Goal: Task Accomplishment & Management: Manage account settings

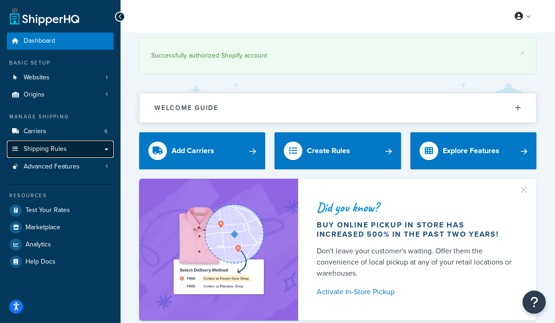
click at [88, 148] on link "Shipping Rules" at bounding box center [60, 148] width 107 height 17
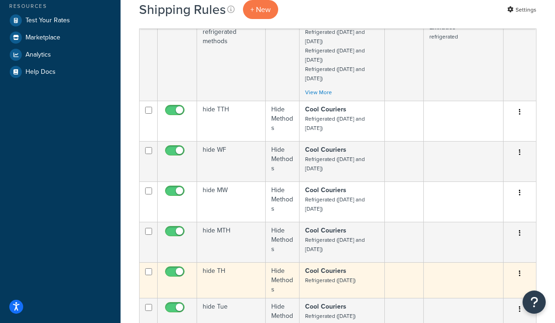
scroll to position [356, 0]
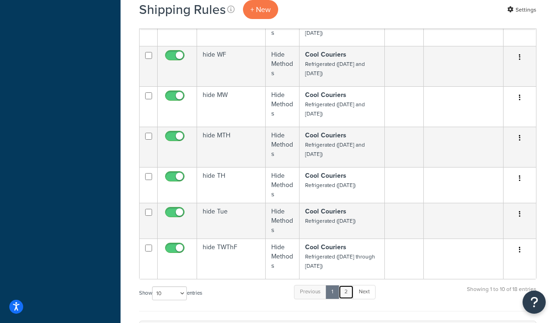
click at [351, 293] on link "2" at bounding box center [345, 292] width 15 height 14
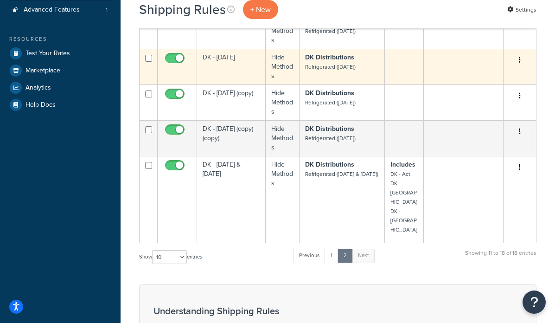
scroll to position [228, 0]
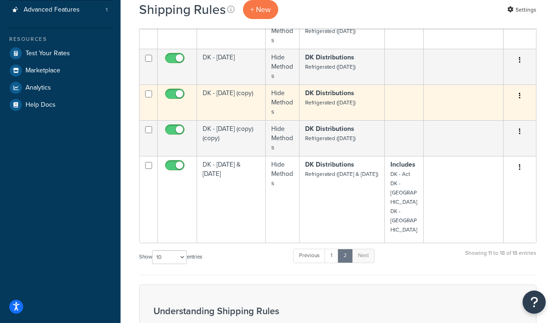
click at [521, 101] on button "button" at bounding box center [519, 96] width 13 height 15
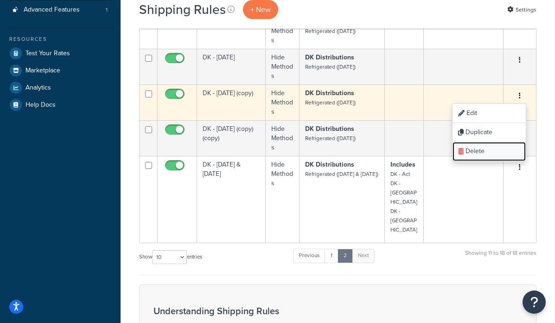
click at [477, 155] on link "Delete" at bounding box center [489, 151] width 73 height 19
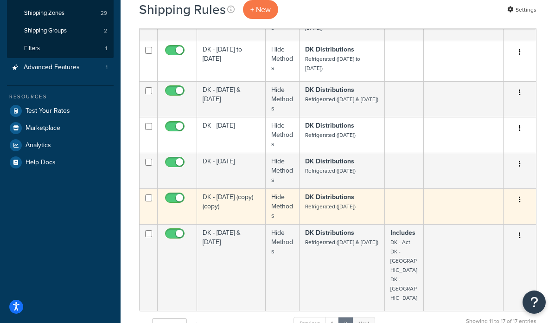
scroll to position [182, 0]
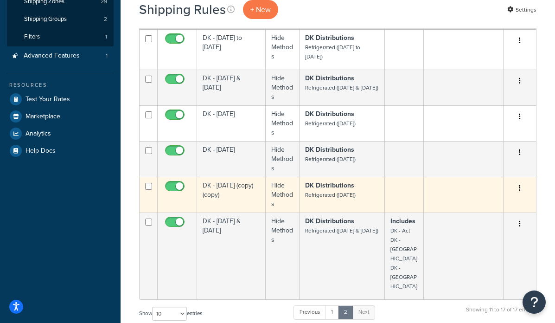
click at [526, 193] on div "Edit Duplicate Delete" at bounding box center [519, 188] width 21 height 15
click at [521, 194] on button "button" at bounding box center [519, 188] width 13 height 15
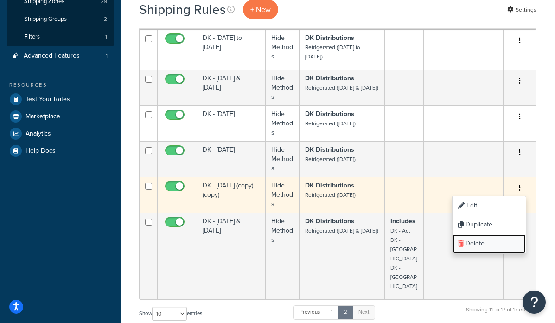
click at [482, 248] on link "Delete" at bounding box center [489, 243] width 73 height 19
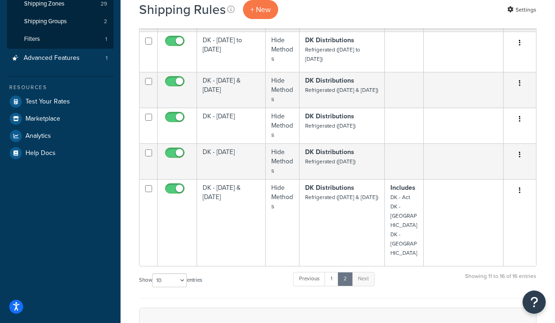
scroll to position [67, 0]
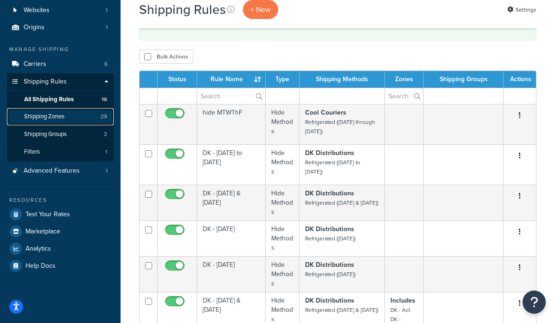
click at [69, 120] on link "Shipping Zones 29" at bounding box center [60, 116] width 107 height 17
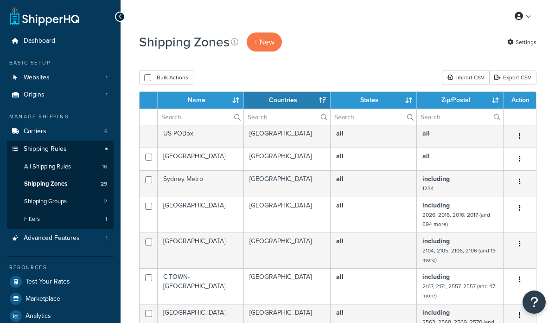
select select "15"
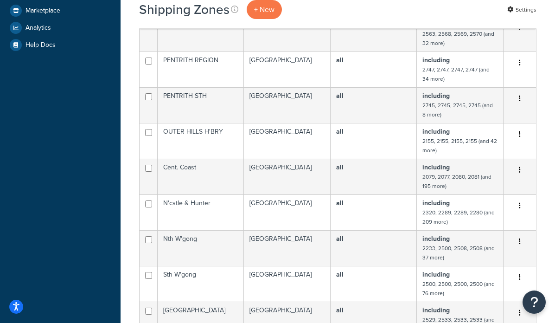
scroll to position [513, 0]
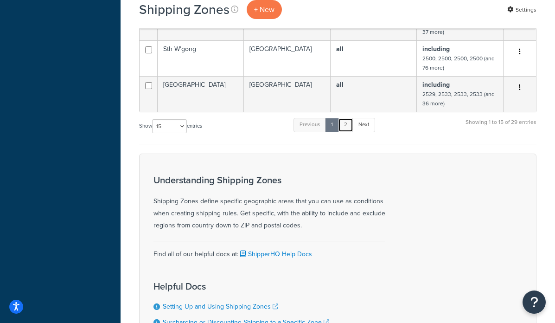
click at [350, 127] on link "2" at bounding box center [345, 125] width 15 height 14
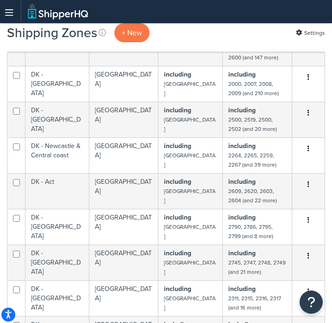
scroll to position [486, 0]
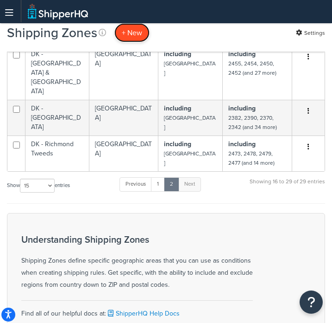
click at [135, 37] on span "+ New" at bounding box center [132, 32] width 20 height 11
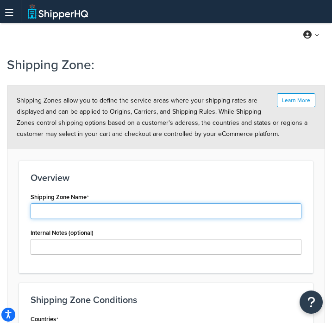
click at [111, 209] on input "Shipping Zone Name" at bounding box center [166, 211] width 271 height 16
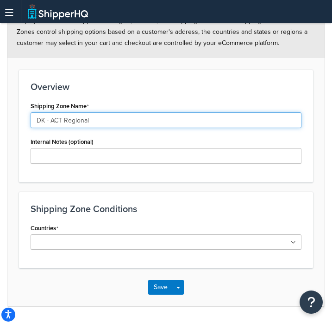
scroll to position [68, 0]
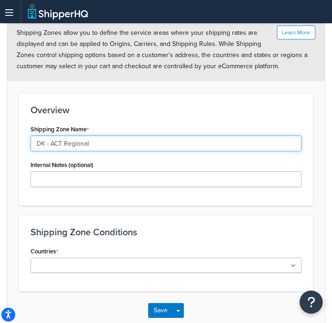
type input "DK - ACT Regional"
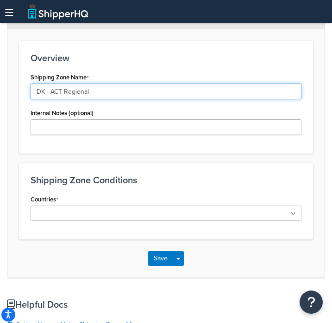
scroll to position [134, 0]
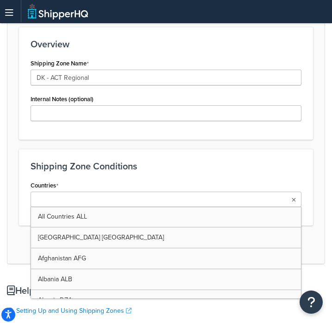
click at [115, 201] on ul at bounding box center [166, 198] width 271 height 15
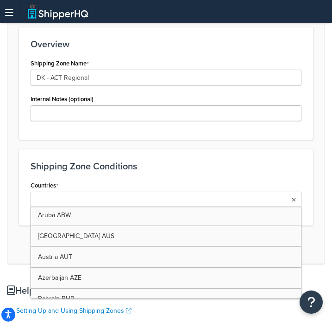
scroll to position [273, 0]
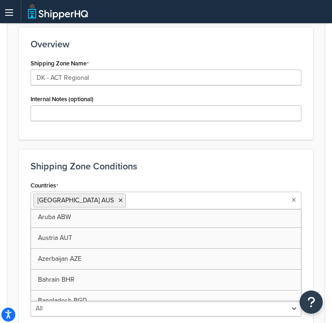
click at [202, 164] on h3 "Shipping Zone Conditions" at bounding box center [166, 166] width 271 height 10
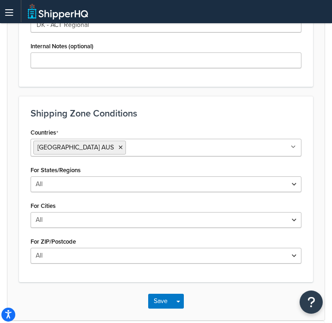
scroll to position [204, 0]
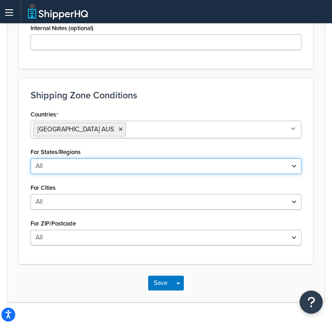
click at [95, 168] on select "All Including Excluding" at bounding box center [166, 166] width 271 height 16
select select "including"
click at [31, 158] on select "All Including Excluding" at bounding box center [166, 166] width 271 height 16
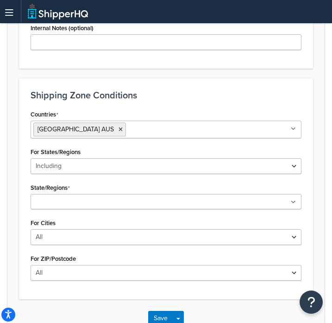
click at [74, 205] on input "State/Regions" at bounding box center [74, 202] width 82 height 10
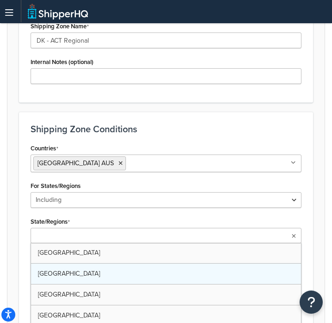
scroll to position [0, 0]
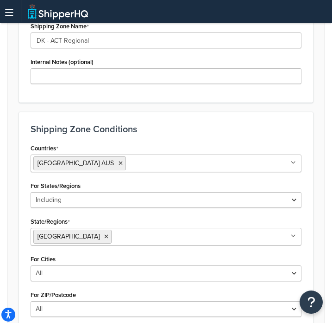
click at [148, 226] on div "State/Regions Australian Capital Territory New South Wales Northern Territory Q…" at bounding box center [166, 230] width 271 height 31
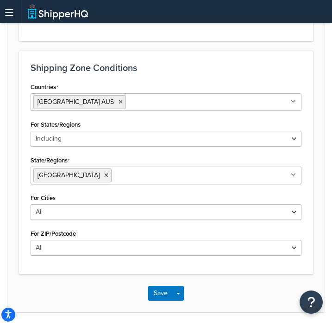
scroll to position [254, 0]
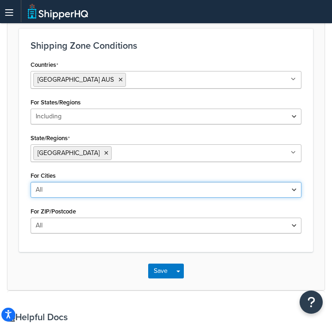
click at [156, 194] on select "All Including Excluding" at bounding box center [166, 190] width 271 height 16
click at [31, 182] on select "All Including Excluding" at bounding box center [166, 190] width 271 height 16
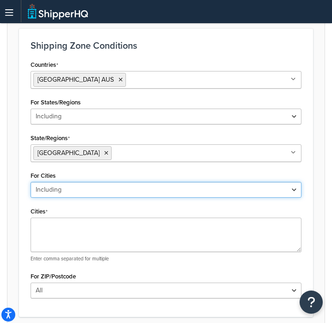
click at [104, 191] on select "All Including Excluding" at bounding box center [166, 190] width 271 height 16
select select "excluding"
click at [31, 182] on select "All Including Excluding" at bounding box center [166, 190] width 271 height 16
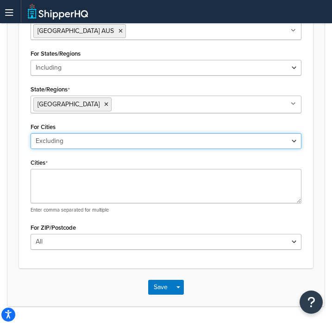
scroll to position [304, 0]
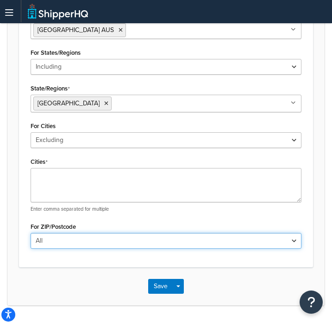
click at [84, 241] on select "All Including Excluding" at bounding box center [166, 241] width 271 height 16
select select "including"
click at [31, 233] on select "All Including Excluding" at bounding box center [166, 241] width 271 height 16
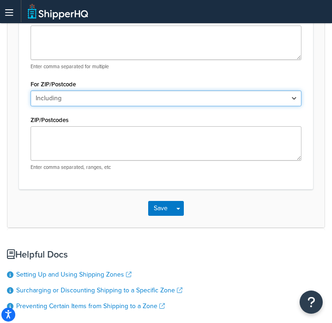
scroll to position [481, 0]
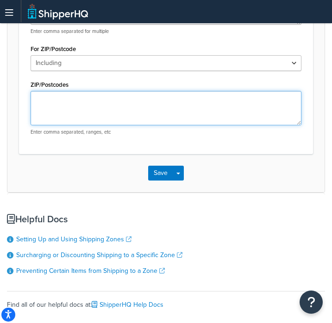
click at [79, 106] on textarea "ZIP/Postcodes" at bounding box center [166, 108] width 271 height 34
paste textarea "2579, 2580, 2581, 2582, 2618, 2619, 2620, 2621"
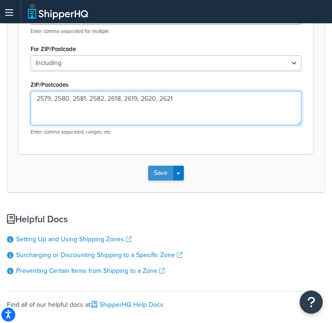
type textarea "2579, 2580, 2581, 2582, 2618, 2619, 2620, 2621"
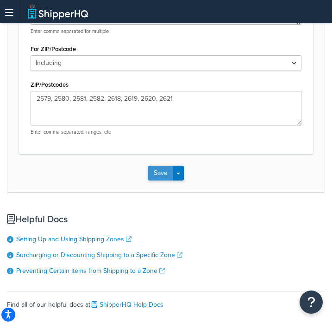
click at [157, 170] on button "Save" at bounding box center [160, 173] width 25 height 15
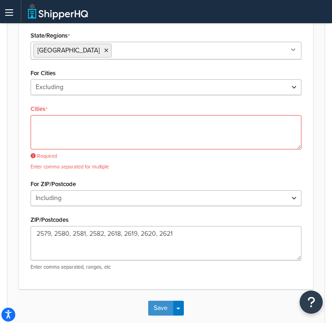
scroll to position [332, 0]
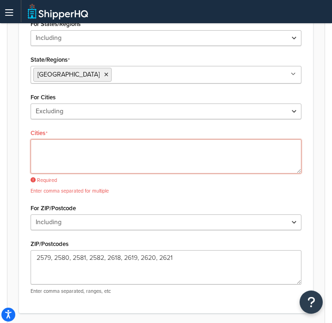
click at [132, 147] on textarea "Cities" at bounding box center [166, 156] width 271 height 34
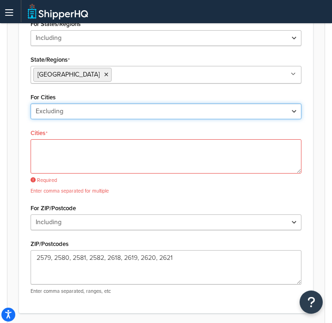
click at [245, 113] on select "All Including Excluding" at bounding box center [166, 111] width 271 height 16
click at [31, 103] on select "All Including Excluding" at bounding box center [166, 111] width 271 height 16
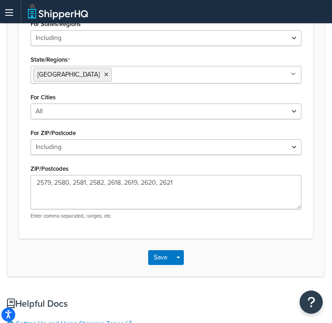
click at [196, 132] on div "For ZIP/Postcode All Including Excluding" at bounding box center [166, 140] width 271 height 29
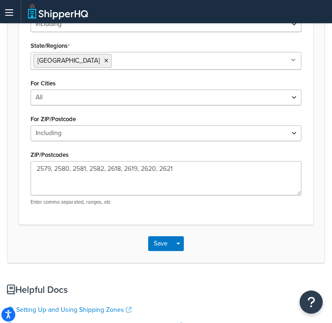
scroll to position [353, 0]
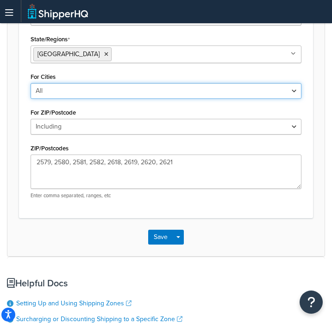
click at [101, 94] on select "All Including Excluding" at bounding box center [166, 91] width 271 height 16
click at [31, 83] on select "All Including Excluding" at bounding box center [166, 91] width 271 height 16
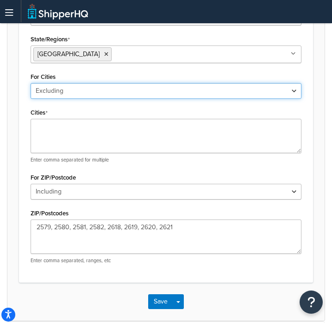
click at [78, 93] on select "All Including Excluding" at bounding box center [166, 91] width 271 height 16
click at [31, 83] on select "All Including Excluding" at bounding box center [166, 91] width 271 height 16
click at [92, 90] on select "All Including Excluding" at bounding box center [166, 91] width 271 height 16
select select "all"
click at [31, 83] on select "All Including Excluding" at bounding box center [166, 91] width 271 height 16
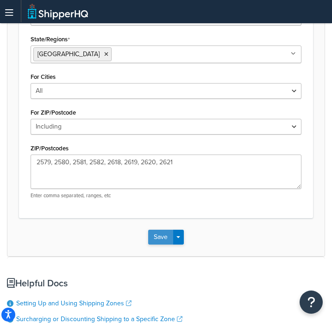
click at [156, 238] on button "Save" at bounding box center [160, 237] width 25 height 15
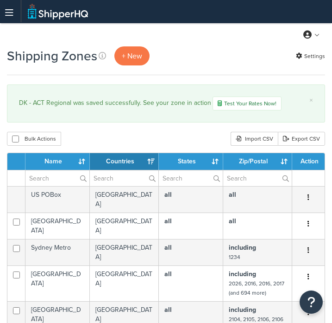
select select "15"
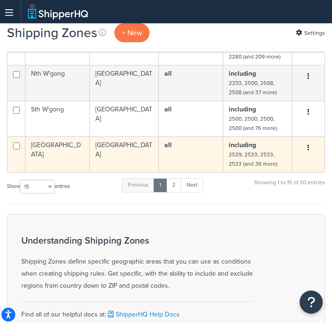
scroll to position [521, 0]
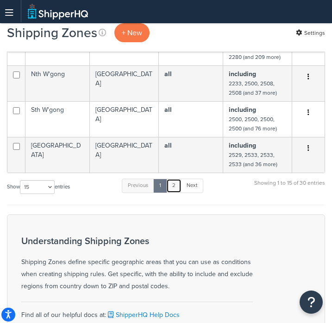
click at [174, 182] on link "2" at bounding box center [173, 186] width 15 height 14
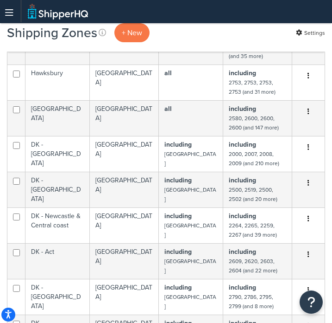
scroll to position [150, 0]
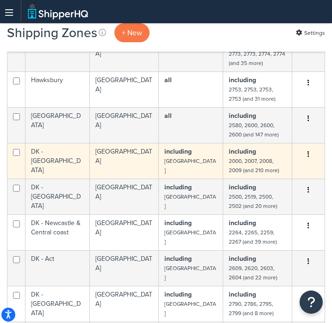
click at [56, 157] on td "DK - [GEOGRAPHIC_DATA]" at bounding box center [58, 161] width 64 height 36
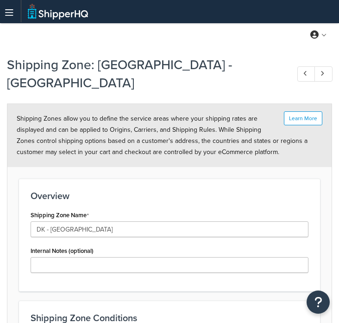
select select "including"
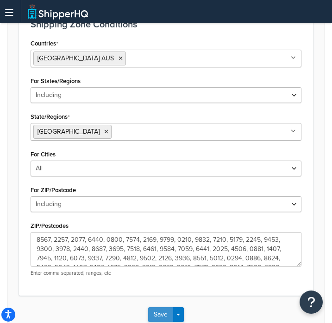
scroll to position [275, 0]
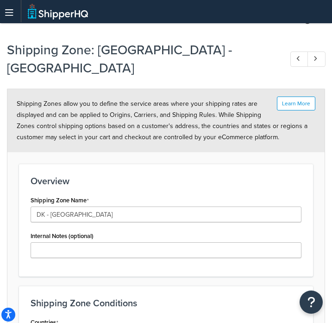
scroll to position [33, 0]
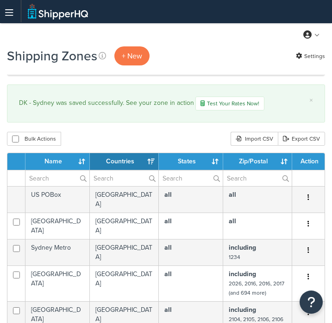
select select "15"
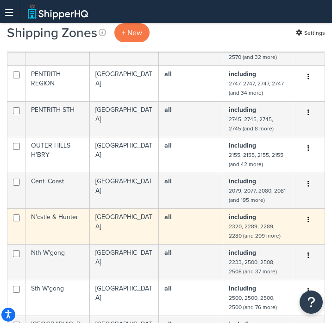
scroll to position [446, 0]
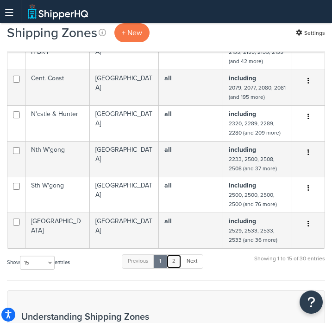
click at [178, 256] on link "2" at bounding box center [173, 261] width 15 height 14
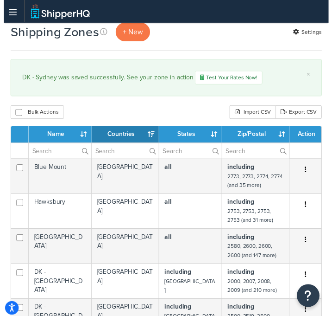
scroll to position [0, 0]
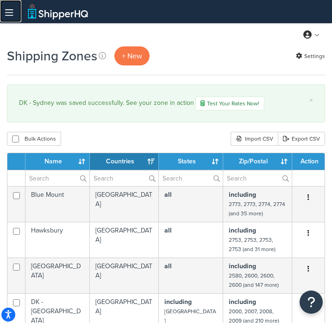
click at [10, 13] on icon at bounding box center [9, 13] width 8 height 0
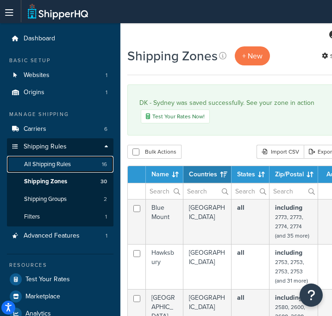
click at [75, 160] on link "All Shipping Rules 16" at bounding box center [60, 164] width 107 height 17
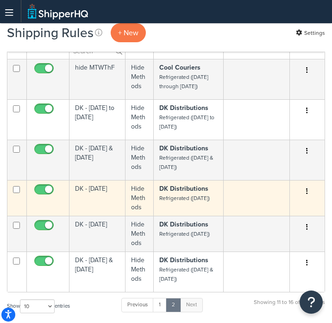
scroll to position [79, 0]
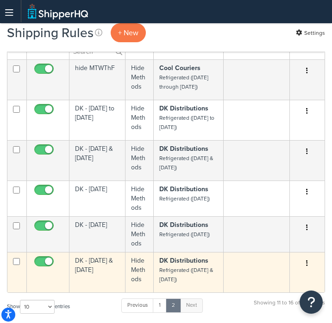
click at [310, 269] on button "button" at bounding box center [307, 263] width 13 height 15
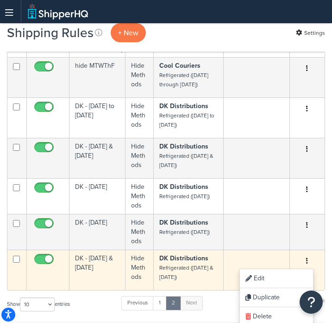
scroll to position [5, 0]
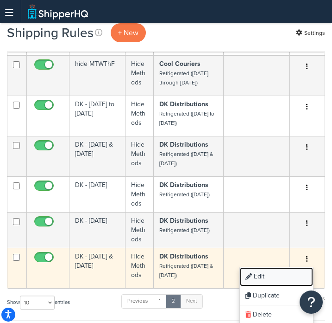
click at [262, 278] on link "Edit" at bounding box center [276, 276] width 73 height 19
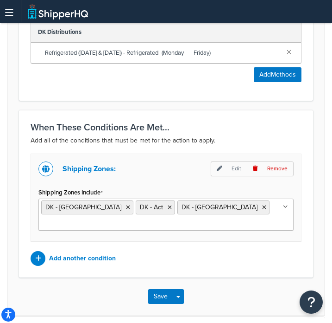
scroll to position [555, 0]
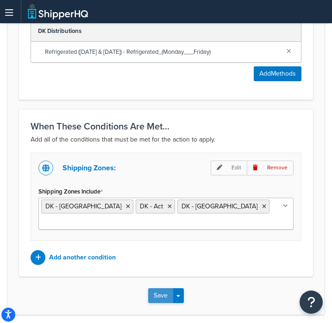
click at [164, 293] on button "Save" at bounding box center [160, 295] width 25 height 15
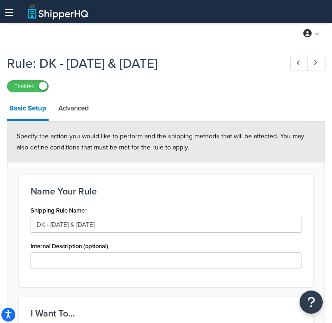
scroll to position [6, 0]
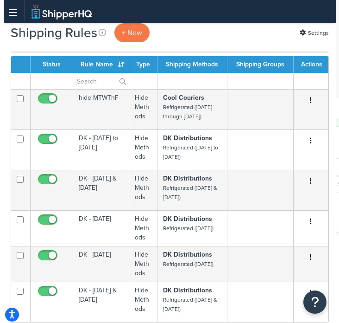
scroll to position [79, 0]
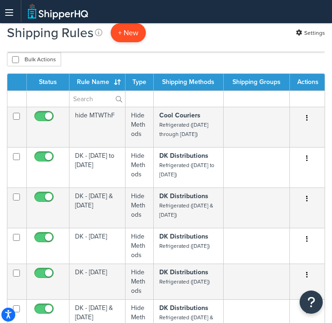
click at [134, 33] on p "+ New" at bounding box center [128, 32] width 35 height 19
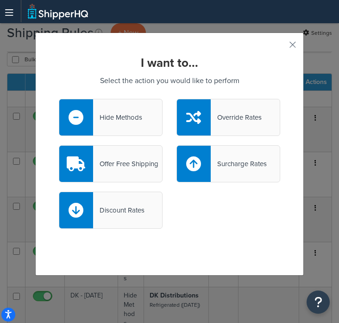
click at [131, 120] on div "Hide Methods" at bounding box center [117, 117] width 49 height 13
click at [0, 0] on input "Hide Methods" at bounding box center [0, 0] width 0 height 0
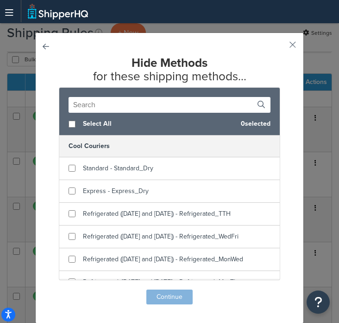
click at [146, 108] on input "text" at bounding box center [170, 105] width 202 height 16
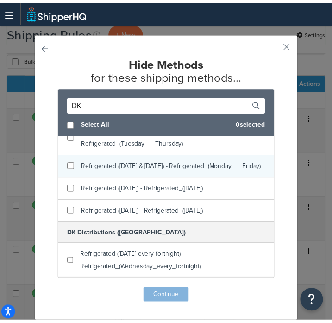
scroll to position [87, 0]
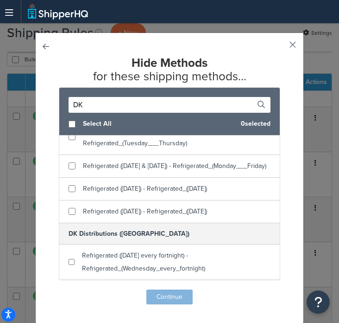
type input "DK"
click at [281, 47] on button "button" at bounding box center [279, 48] width 2 height 2
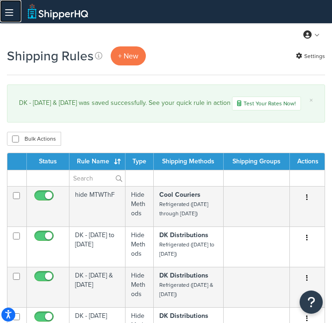
click at [7, 13] on icon at bounding box center [9, 13] width 8 height 0
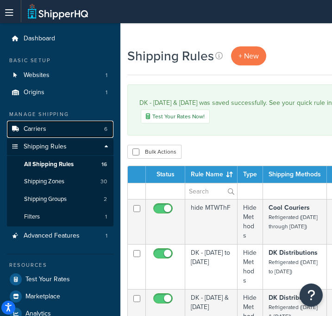
click at [53, 129] on link "Carriers 6" at bounding box center [60, 129] width 107 height 17
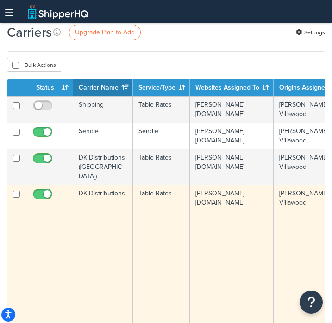
scroll to position [83, 0]
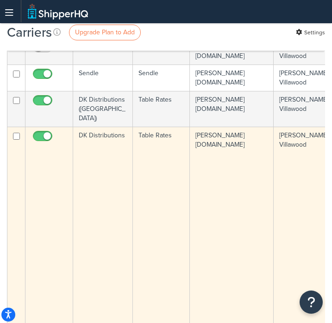
click at [101, 130] on td "DK Distributions" at bounding box center [103, 270] width 60 height 286
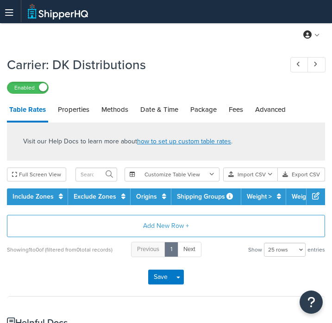
select select "25"
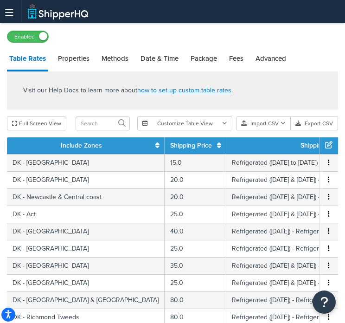
scroll to position [53, 0]
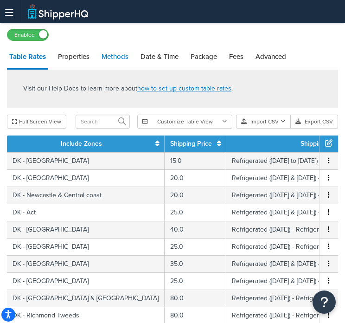
click at [111, 59] on link "Methods" at bounding box center [115, 56] width 32 height 22
select select "25"
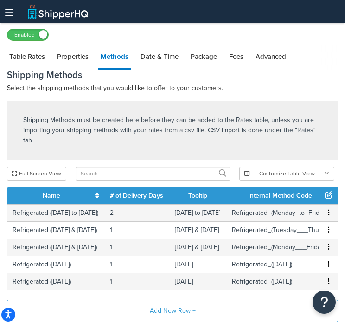
scroll to position [136, 0]
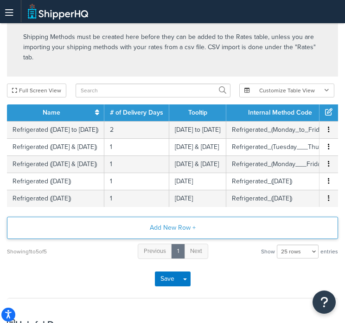
click at [184, 232] on button "Add New Row +" at bounding box center [172, 228] width 331 height 22
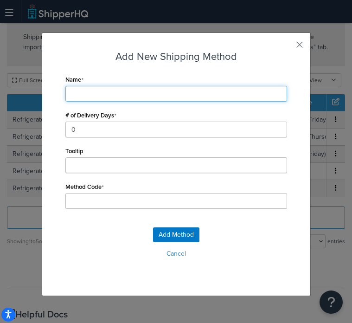
click at [108, 99] on input "Name" at bounding box center [176, 94] width 222 height 16
type input "R"
type input "Re"
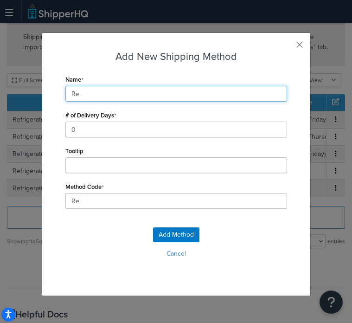
type input "Ref"
type input "Refr"
type input "Refri"
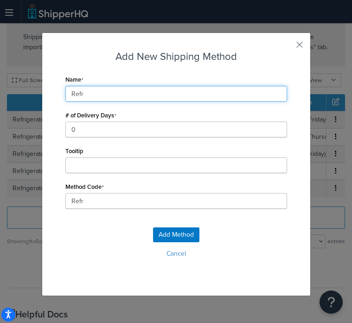
type input "Refri"
type input "Refrig"
type input "Refrige"
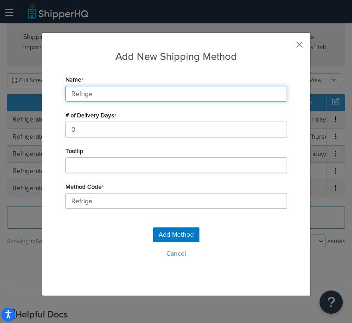
type input "Refriger"
type input "Refrigera"
type input "Refrigerat"
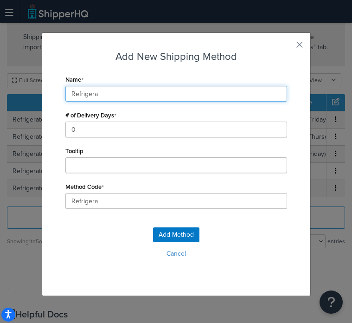
type input "Refrigerat"
type input "Refrigerate"
type input "Refrigerated"
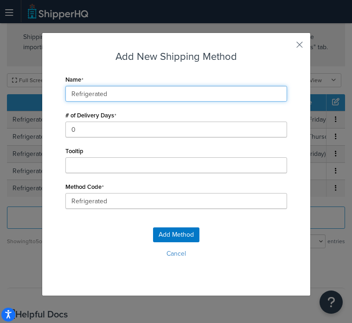
type input "Refrigerated"
type input "Refrigerated_"
type input "Refrigerated ("
type input "Refrigerated_("
type input "Refrigerated (F"
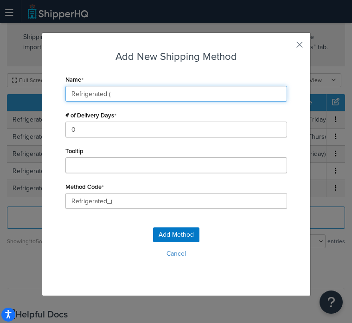
type input "Refrigerated_(F"
type input "Refrigerated (Fr"
type input "Refrigerated_(Fr"
type input "Refrigerated (Fri"
type input "Refrigerated_(Fri"
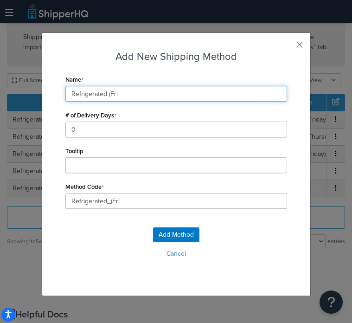
type input "Refrigerated (Frid"
type input "Refrigerated_(Frid"
type input "Refrigerated (Frida"
type input "Refrigerated_(Frida"
type input "Refrigerated (Friday"
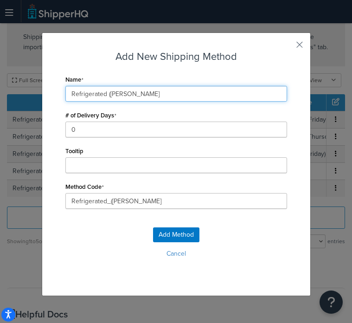
type input "Refrigerated_(Friday"
type input "Refrigerated ([DATE])"
type input "Refrigerated_(Friday)"
type input "Refrigerated ([DATE])"
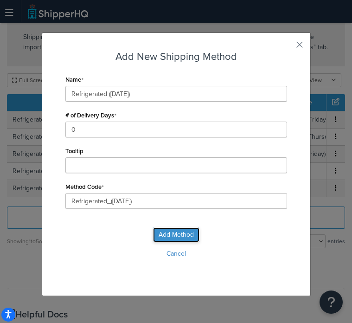
click at [170, 233] on button "Add Method" at bounding box center [176, 234] width 46 height 15
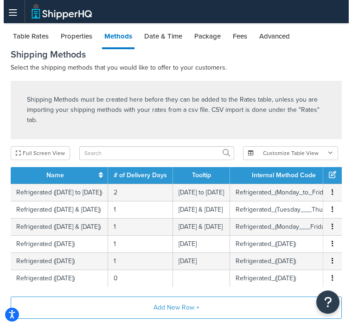
scroll to position [183, 0]
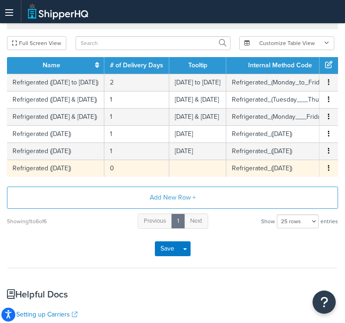
click at [142, 171] on td "0" at bounding box center [136, 168] width 65 height 17
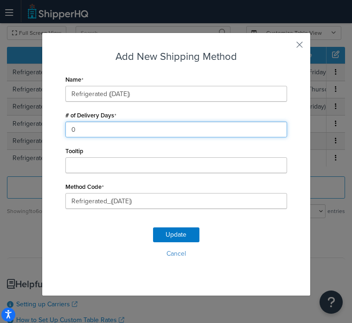
click at [108, 130] on input "0" at bounding box center [176, 129] width 222 height 16
type input "1"
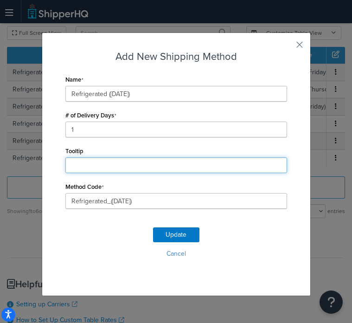
click at [109, 169] on input "Tooltip" at bounding box center [176, 165] width 222 height 16
type input "[DATE]"
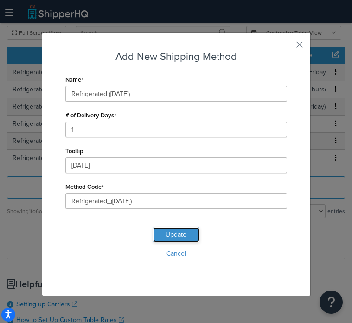
click at [172, 234] on button "Update" at bounding box center [176, 234] width 46 height 15
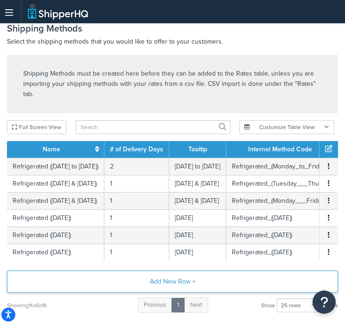
scroll to position [54, 0]
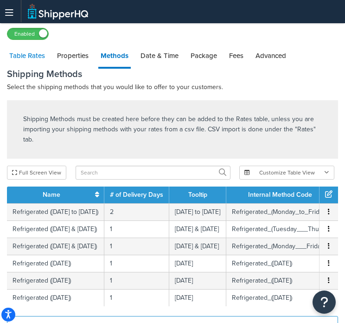
click at [39, 55] on link "Table Rates" at bounding box center [27, 56] width 40 height 22
select select "25"
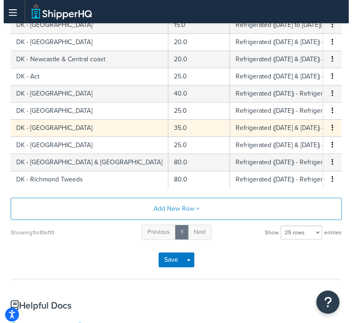
scroll to position [189, 0]
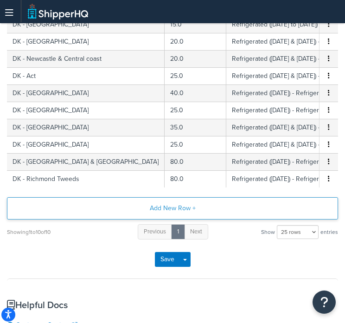
click at [190, 217] on button "Add New Row +" at bounding box center [172, 208] width 331 height 22
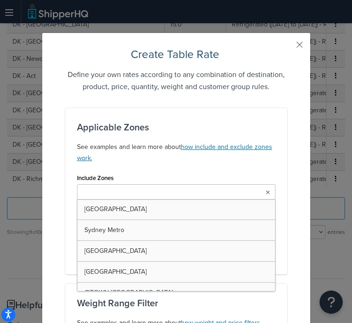
click at [139, 192] on input "Include Zones" at bounding box center [121, 192] width 82 height 10
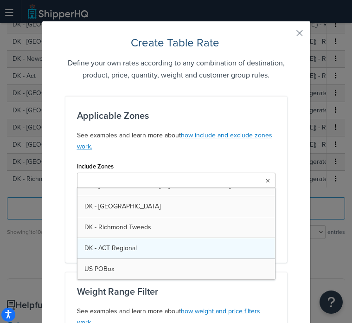
scroll to position [513, 0]
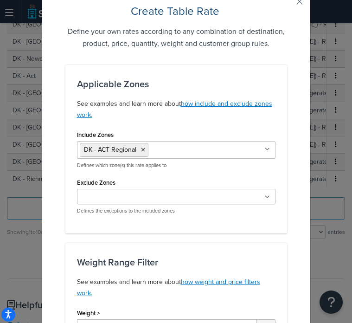
scroll to position [44, 0]
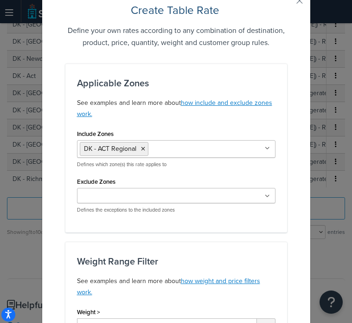
click at [253, 198] on ul at bounding box center [176, 195] width 198 height 15
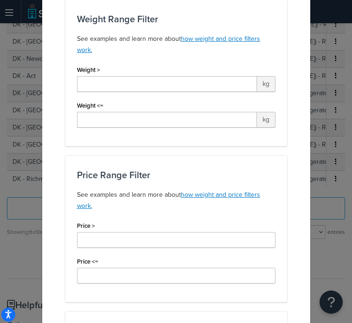
scroll to position [317, 0]
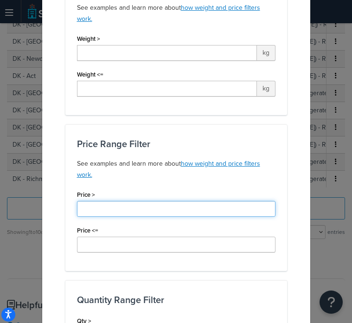
click at [131, 209] on input "Price >" at bounding box center [176, 209] width 198 height 16
type input "1"
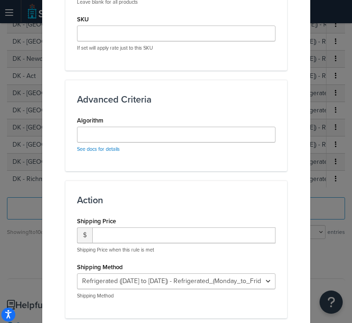
scroll to position [810, 0]
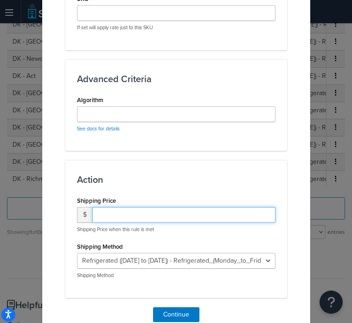
click at [200, 207] on input "number" at bounding box center [183, 215] width 183 height 16
type input "15"
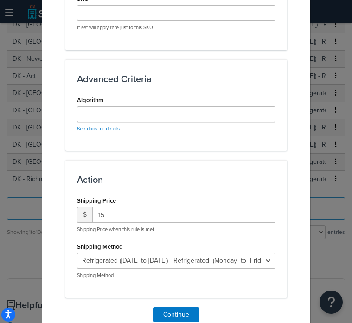
click at [203, 229] on p "Shipping Price when this rule is met" at bounding box center [176, 229] width 198 height 7
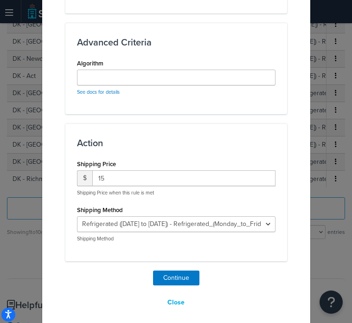
scroll to position [863, 0]
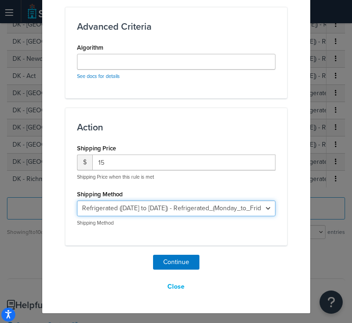
click at [249, 209] on select "Refrigerated (Monday to Friday) - Refrigerated_(Monday_to_Friday) Refrigerated …" at bounding box center [176, 208] width 198 height 16
select select "184083"
click at [77, 200] on select "Refrigerated (Monday to Friday) - Refrigerated_(Monday_to_Friday) Refrigerated …" at bounding box center [176, 208] width 198 height 16
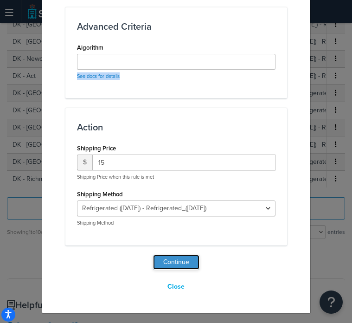
click at [185, 265] on button "Continue" at bounding box center [176, 262] width 46 height 15
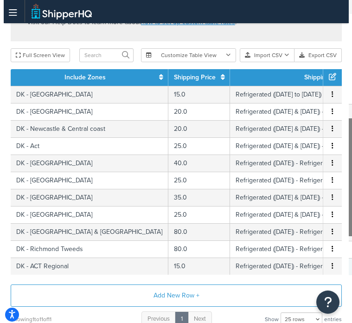
scroll to position [119, 0]
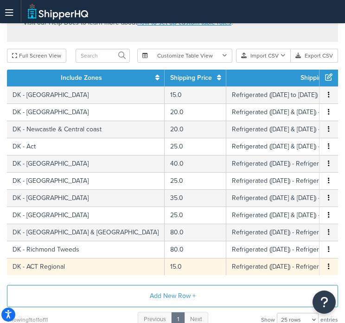
click at [328, 268] on icon "button" at bounding box center [329, 266] width 2 height 6
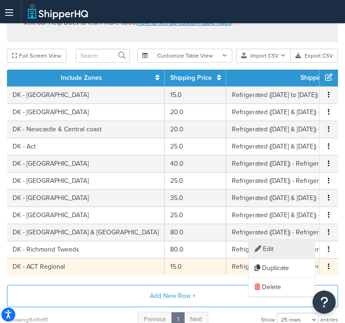
click at [288, 253] on div "Edit" at bounding box center [282, 249] width 66 height 19
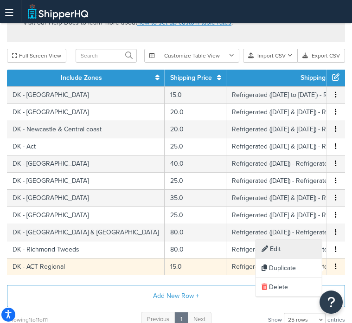
select select "184083"
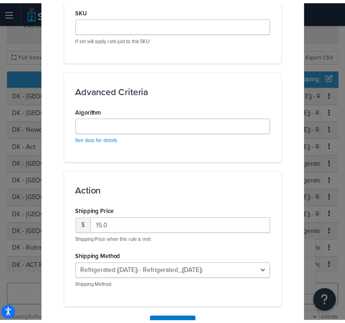
scroll to position [826, 0]
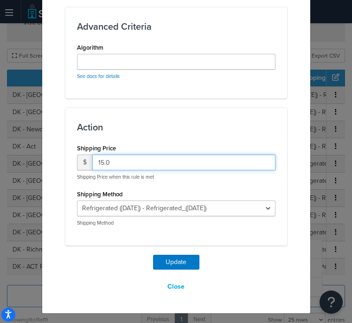
click at [99, 160] on input "15.0" at bounding box center [183, 162] width 183 height 16
type input "20.0"
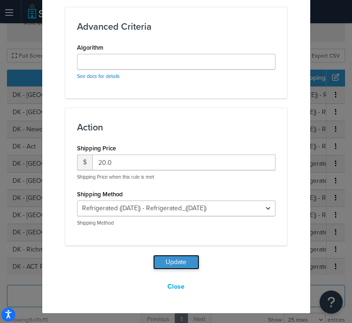
click at [187, 263] on button "Update" at bounding box center [176, 262] width 46 height 15
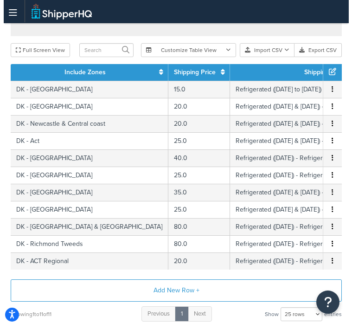
scroll to position [131, 0]
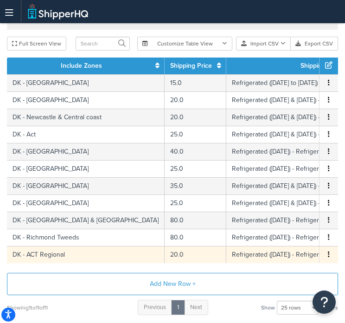
click at [330, 255] on button "button" at bounding box center [328, 254] width 7 height 10
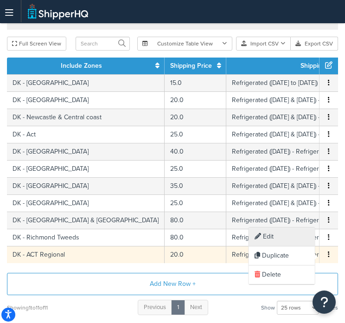
click at [274, 241] on div "Edit" at bounding box center [282, 236] width 66 height 19
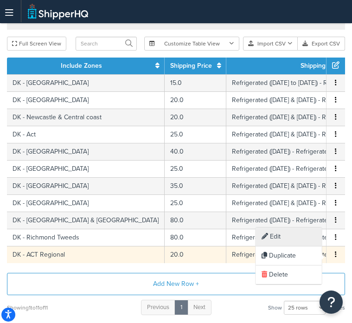
select select "184083"
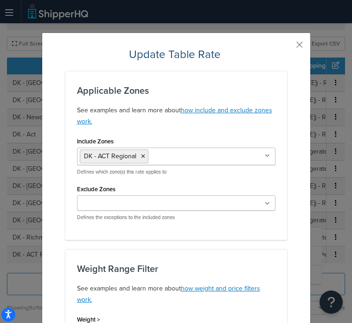
scroll to position [826, 0]
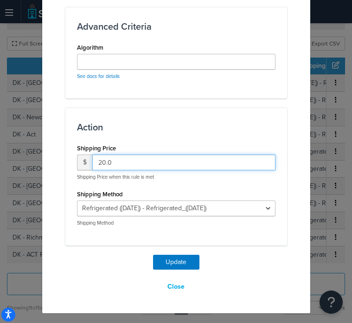
click at [101, 159] on input "20.0" at bounding box center [183, 162] width 183 height 16
type input "25.0"
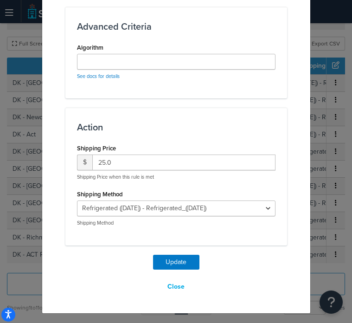
click at [176, 269] on div "Update Close" at bounding box center [176, 275] width 222 height 40
click at [181, 259] on button "Update" at bounding box center [176, 262] width 46 height 15
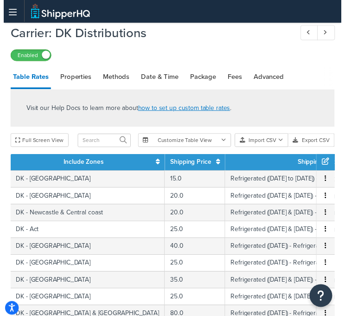
scroll to position [0, 0]
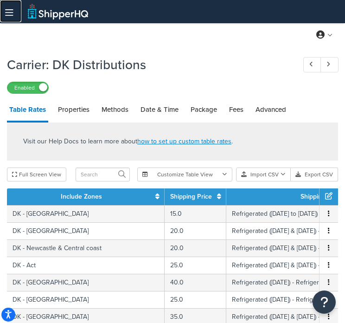
click at [7, 13] on icon at bounding box center [9, 13] width 8 height 0
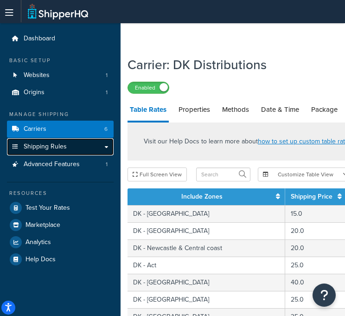
click at [49, 147] on span "Shipping Rules" at bounding box center [45, 147] width 43 height 8
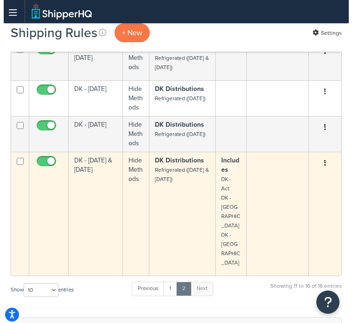
scroll to position [179, 0]
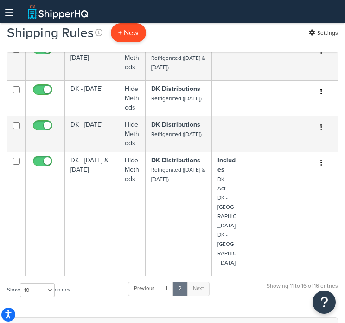
click at [137, 36] on p "+ New" at bounding box center [128, 32] width 35 height 19
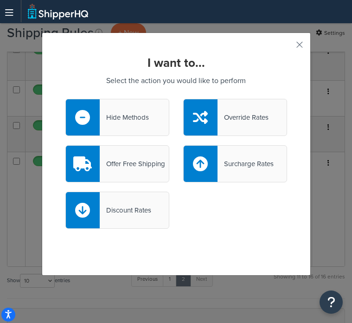
click at [126, 117] on div "Hide Methods" at bounding box center [124, 117] width 49 height 13
click at [0, 0] on input "Hide Methods" at bounding box center [0, 0] width 0 height 0
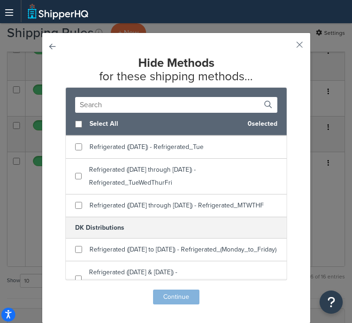
scroll to position [183, 0]
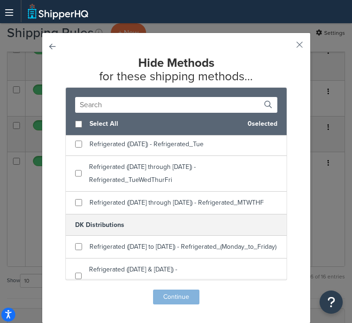
click at [134, 102] on input "text" at bounding box center [176, 105] width 202 height 16
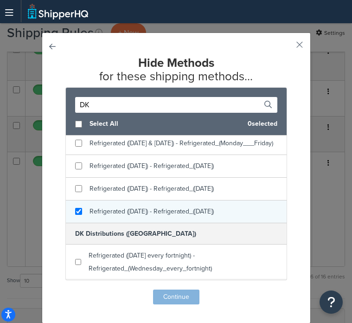
type input "DK"
checkbox input "true"
click at [197, 216] on div "Refrigerated ([DATE]) - Refrigerated_([DATE])" at bounding box center [151, 211] width 124 height 13
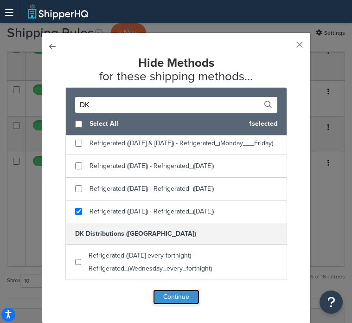
click at [184, 296] on button "Continue" at bounding box center [176, 296] width 46 height 15
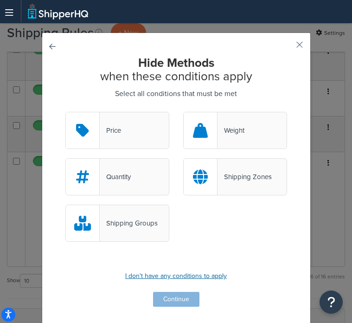
click at [204, 277] on p "I don't have any conditions to apply" at bounding box center [176, 275] width 222 height 13
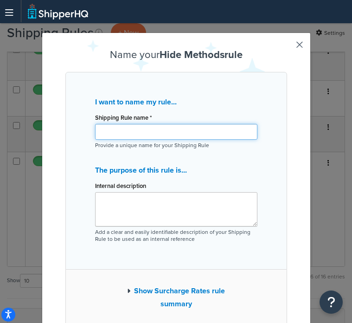
click at [204, 134] on input "Shipping Rule name *" at bounding box center [176, 132] width 162 height 16
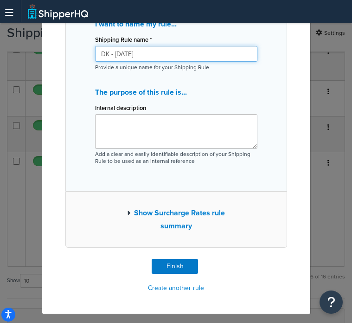
scroll to position [78, 0]
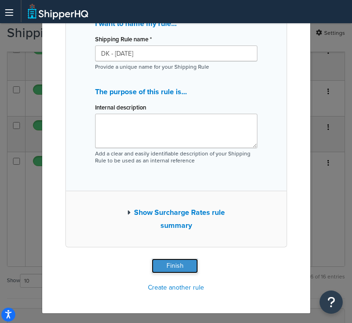
click at [183, 268] on button "Finish" at bounding box center [175, 265] width 46 height 15
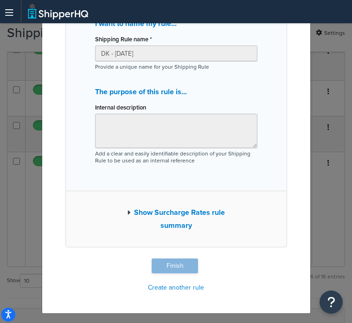
type input "DK - [DATE]"
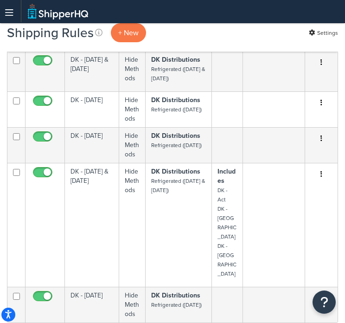
scroll to position [202, 0]
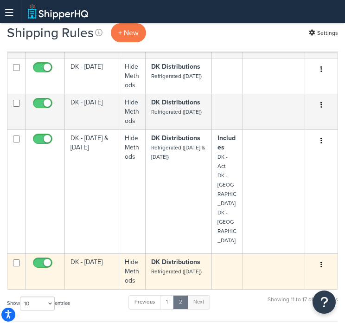
click at [79, 271] on td "DK - [DATE]" at bounding box center [92, 271] width 54 height 36
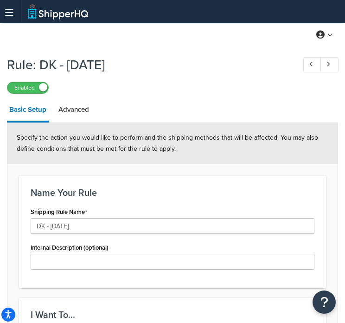
scroll to position [23, 0]
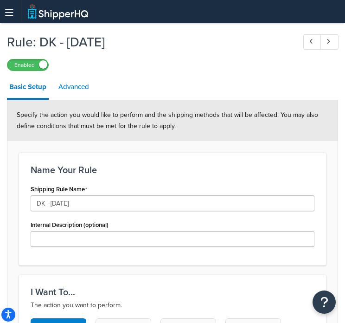
click at [80, 89] on link "Advanced" at bounding box center [73, 87] width 35 height 22
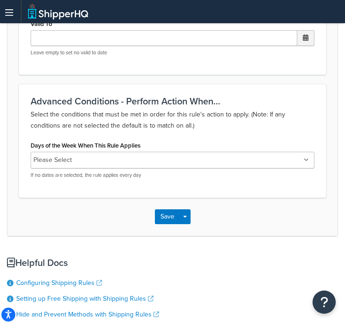
scroll to position [238, 0]
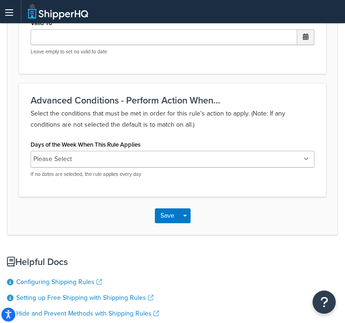
click at [298, 159] on ul "Please Select" at bounding box center [173, 159] width 284 height 17
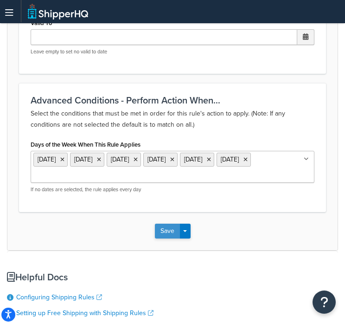
click at [165, 232] on button "Save" at bounding box center [167, 230] width 25 height 15
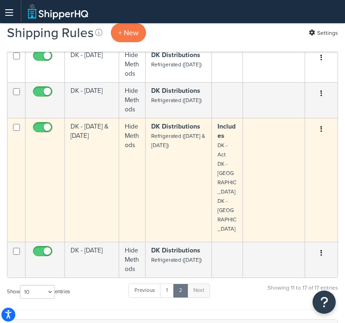
scroll to position [261, 0]
click at [323, 136] on button "button" at bounding box center [321, 128] width 13 height 15
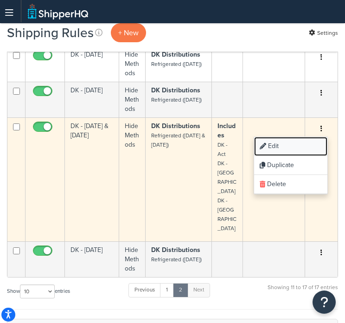
click at [277, 156] on link "Edit" at bounding box center [290, 146] width 73 height 19
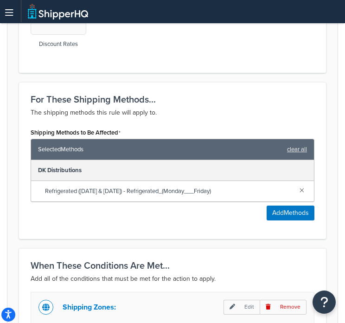
scroll to position [539, 0]
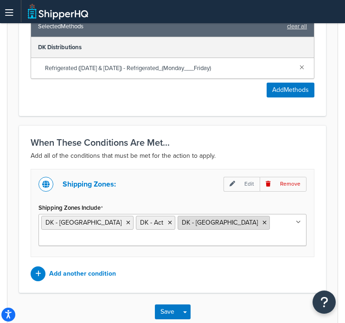
click at [262, 224] on icon at bounding box center [264, 223] width 4 height 6
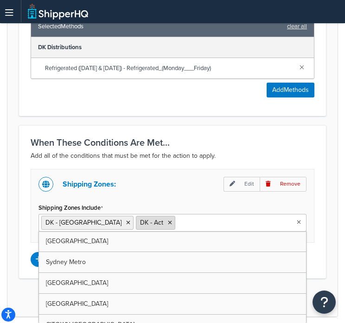
click at [168, 223] on icon at bounding box center [170, 223] width 4 height 6
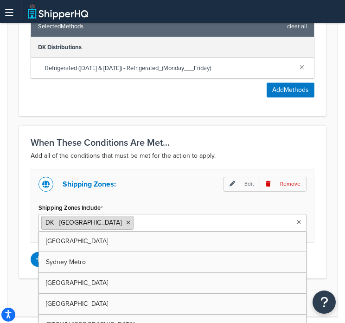
click at [126, 224] on icon at bounding box center [128, 223] width 4 height 6
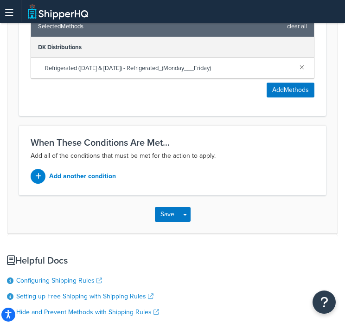
click at [105, 217] on div "Save Save Dropdown Save and Edit Save and Duplicate Save and Create New" at bounding box center [172, 214] width 330 height 38
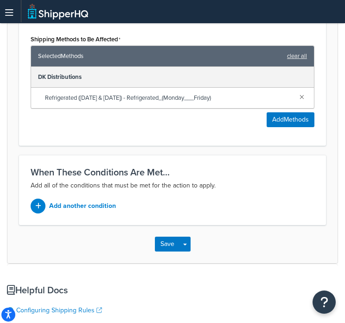
scroll to position [507, 0]
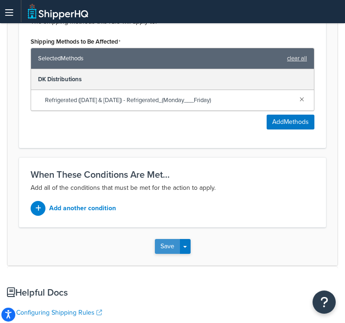
click at [164, 251] on button "Save" at bounding box center [167, 246] width 25 height 15
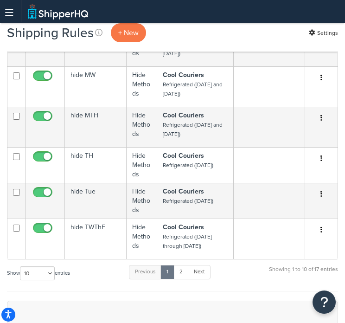
scroll to position [438, 0]
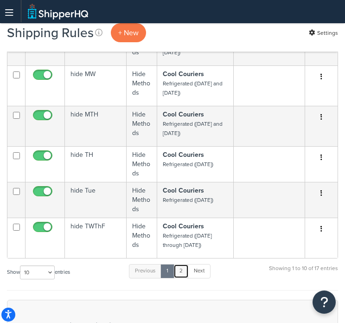
click at [184, 278] on link "2" at bounding box center [180, 271] width 15 height 14
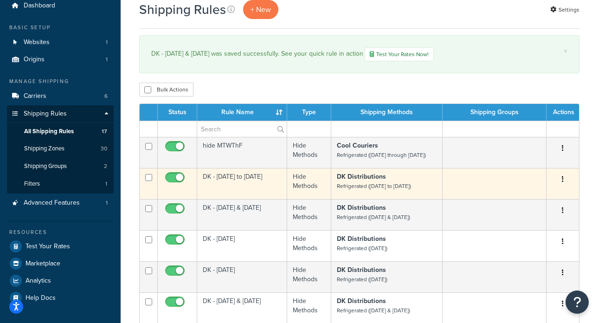
scroll to position [13, 0]
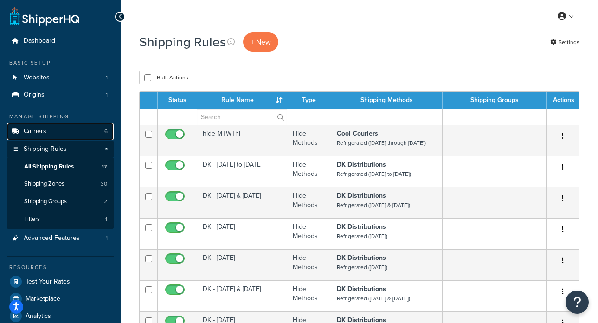
click at [61, 129] on link "Carriers 6" at bounding box center [60, 131] width 107 height 17
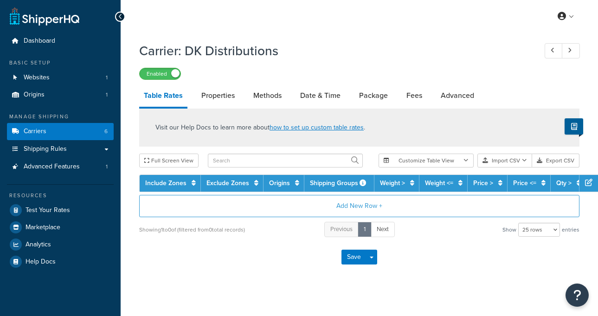
select select "25"
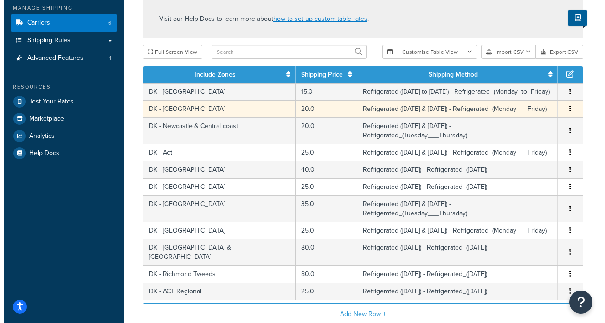
scroll to position [115, 0]
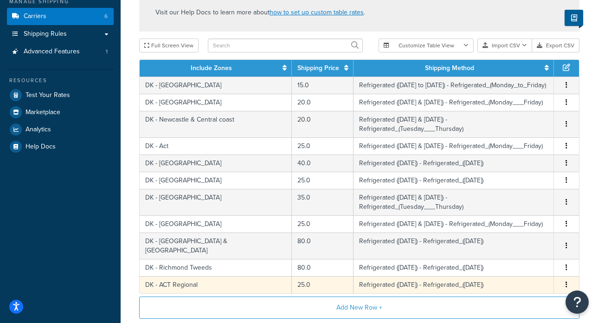
click at [190, 276] on td "DK - ACT Regional" at bounding box center [216, 284] width 152 height 17
select select "184083"
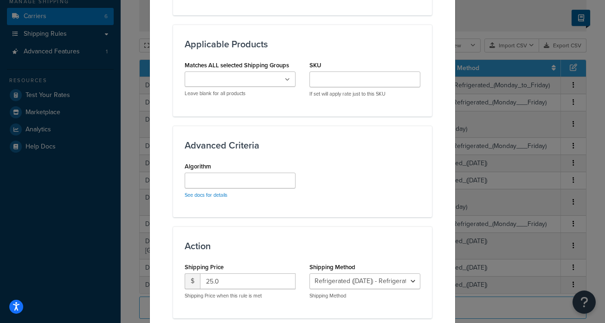
scroll to position [549, 0]
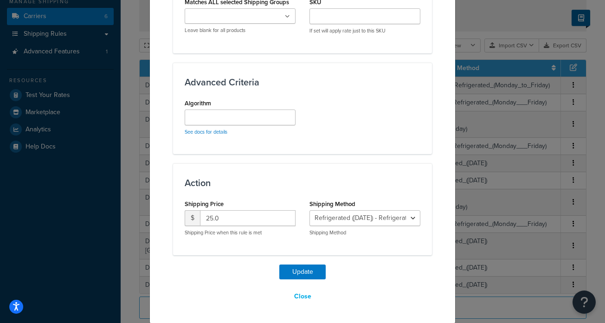
click at [344, 285] on div "Update Close" at bounding box center [302, 284] width 259 height 40
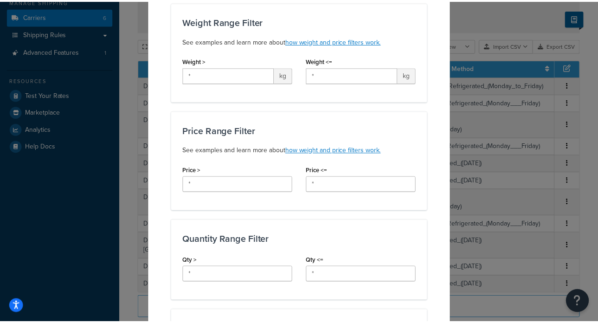
scroll to position [0, 0]
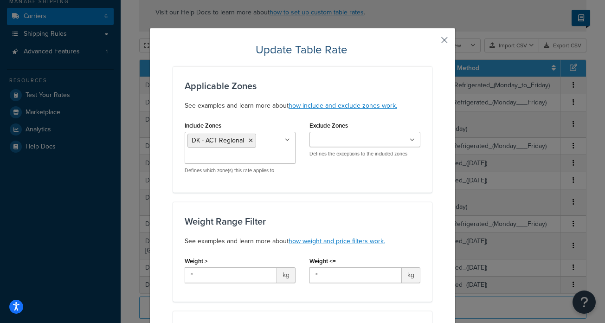
click at [432, 42] on button "button" at bounding box center [430, 43] width 2 height 2
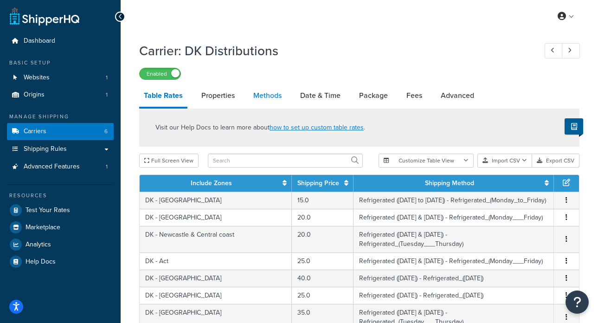
click at [266, 98] on link "Methods" at bounding box center [268, 95] width 38 height 22
select select "25"
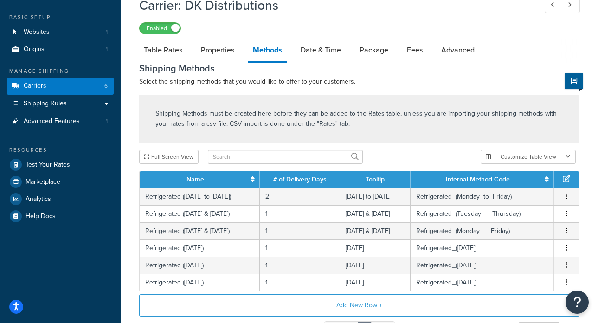
scroll to position [145, 0]
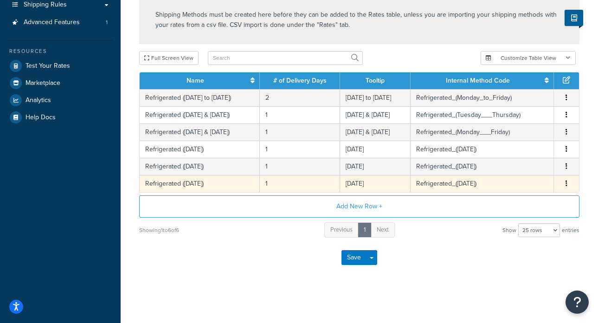
click at [197, 185] on td "Refrigerated ([DATE])" at bounding box center [200, 183] width 120 height 17
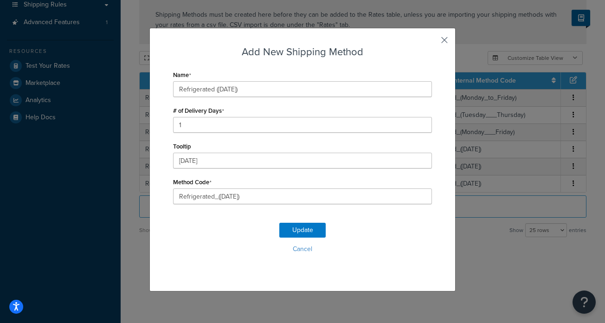
click at [432, 42] on button "button" at bounding box center [430, 43] width 2 height 2
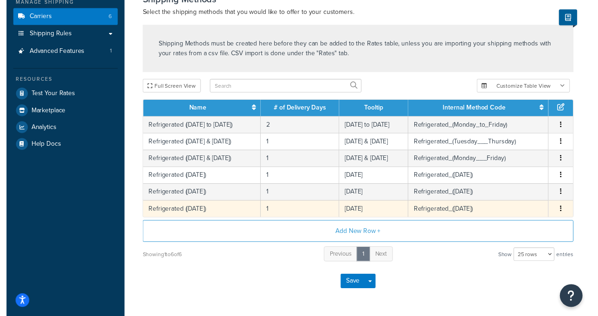
scroll to position [0, 0]
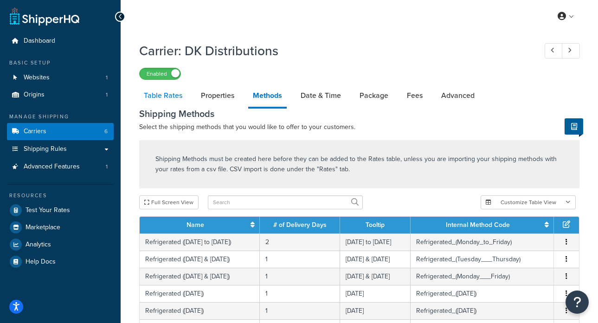
click at [178, 97] on link "Table Rates" at bounding box center [163, 95] width 48 height 22
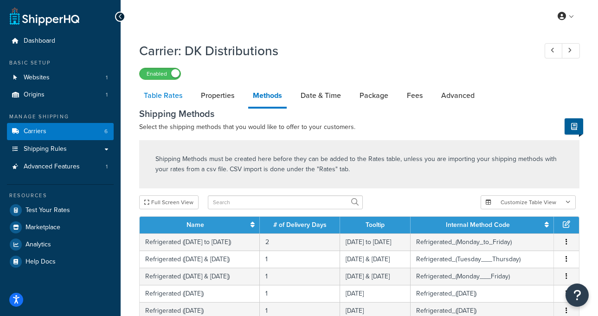
select select "25"
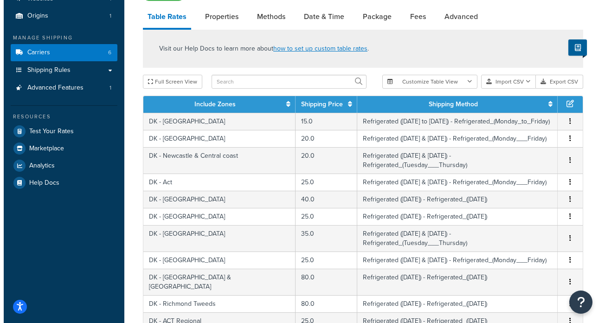
scroll to position [189, 0]
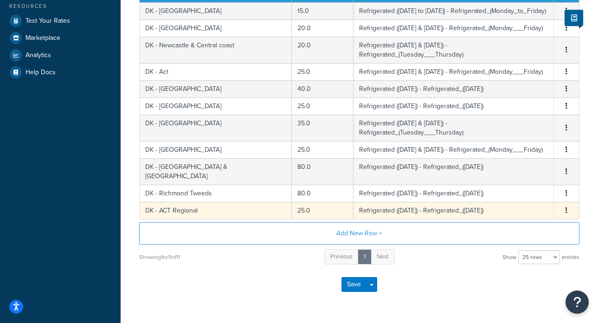
click at [179, 202] on td "DK - ACT Regional" at bounding box center [216, 210] width 152 height 17
select select "184083"
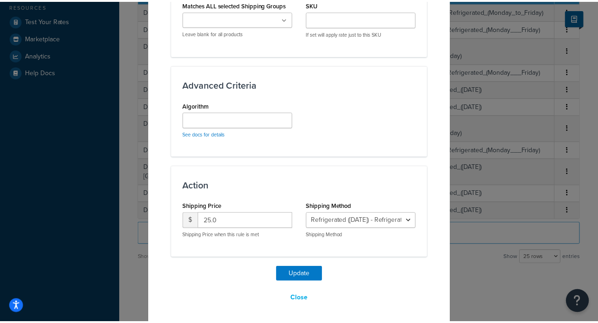
scroll to position [549, 0]
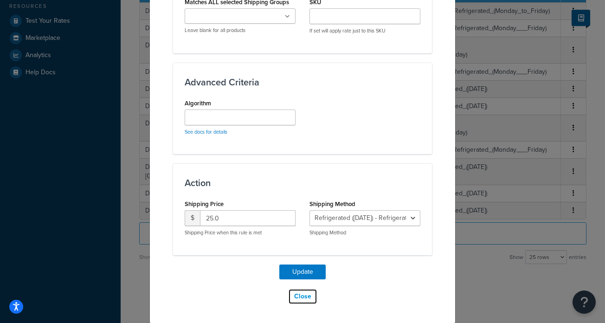
click at [298, 299] on button "Close" at bounding box center [302, 296] width 29 height 16
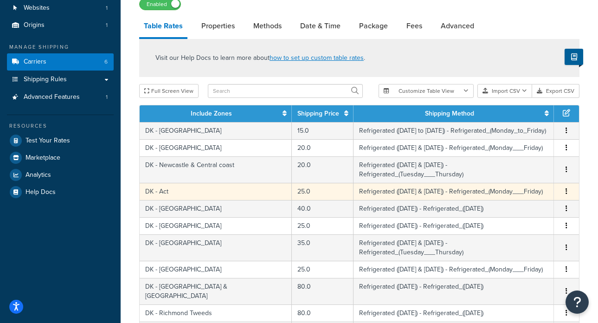
scroll to position [0, 0]
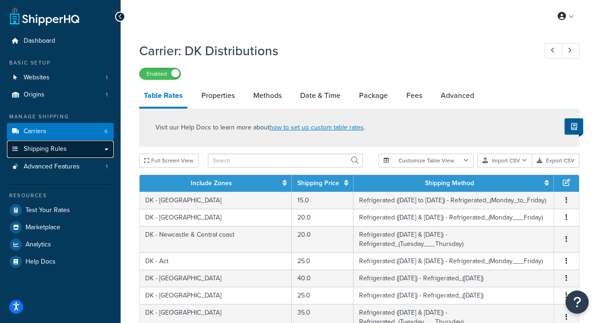
click at [71, 150] on link "Shipping Rules" at bounding box center [60, 148] width 107 height 17
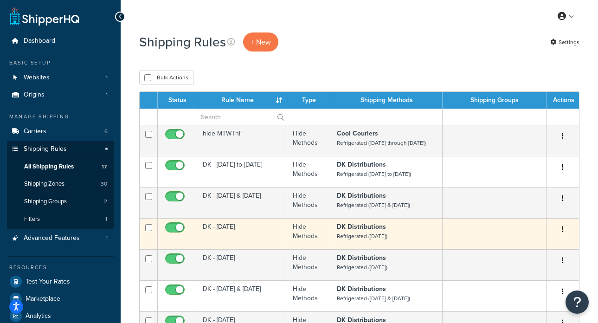
scroll to position [151, 0]
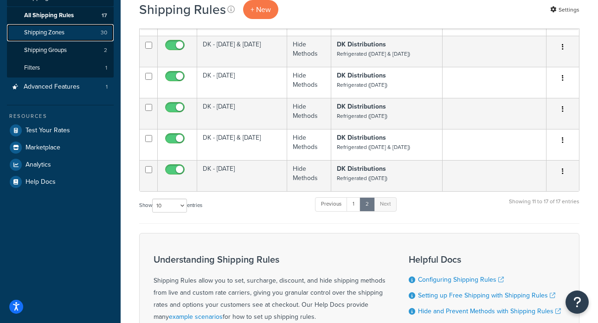
click at [67, 38] on link "Shipping Zones 30" at bounding box center [60, 32] width 107 height 17
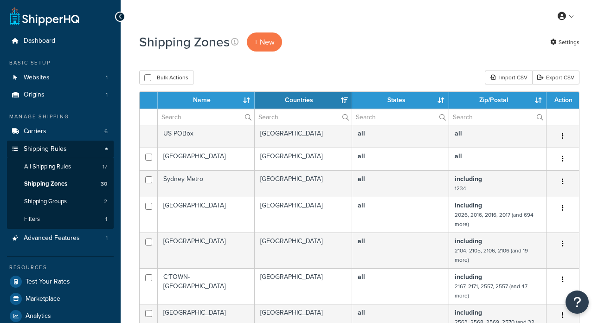
select select "15"
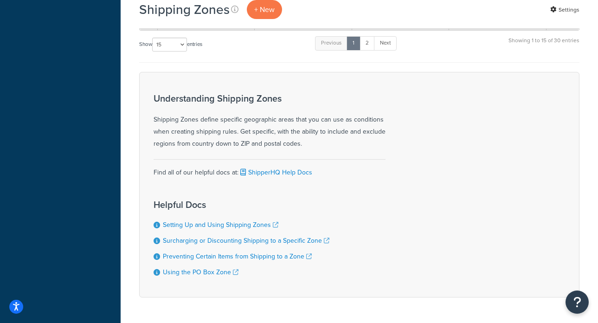
scroll to position [578, 0]
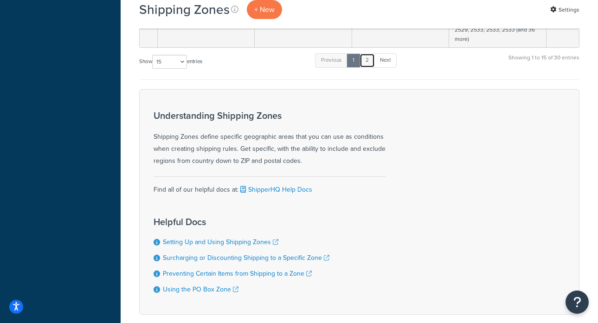
click at [371, 63] on link "2" at bounding box center [366, 60] width 15 height 14
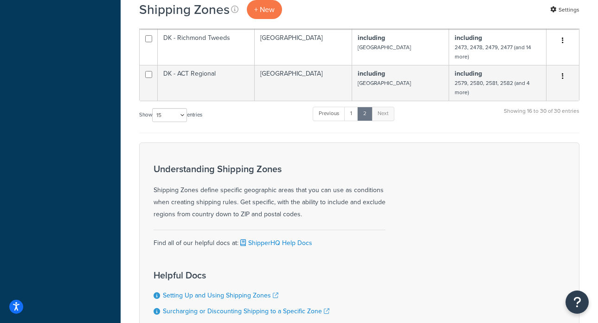
scroll to position [544, 0]
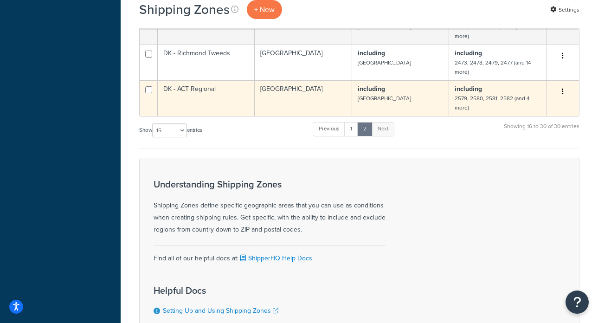
click at [206, 95] on td "DK - ACT Regional" at bounding box center [206, 98] width 97 height 36
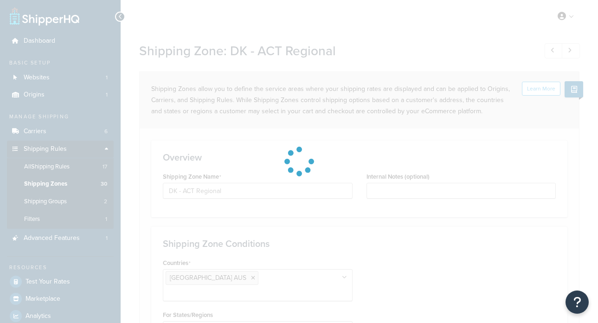
select select "including"
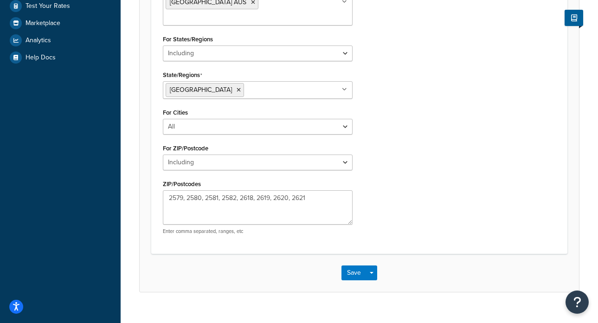
scroll to position [276, 0]
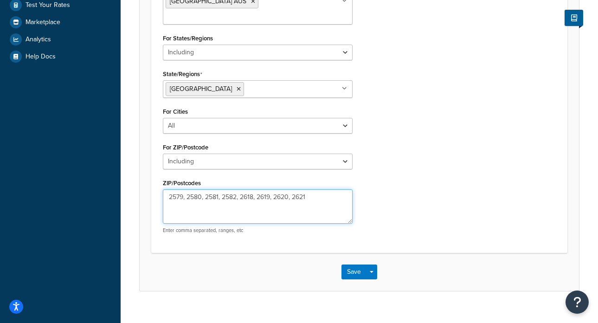
click at [312, 193] on textarea "2579, 2580, 2581, 2582, 2618, 2619, 2620, 2621" at bounding box center [258, 206] width 190 height 34
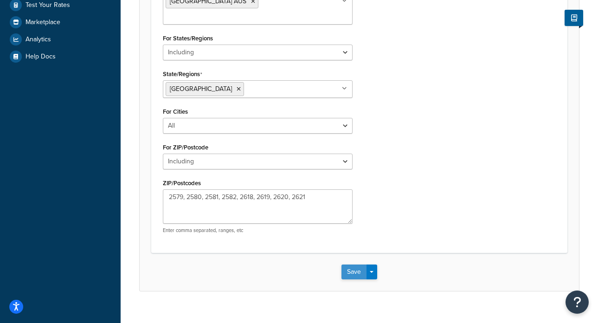
click at [354, 264] on button "Save" at bounding box center [353, 271] width 25 height 15
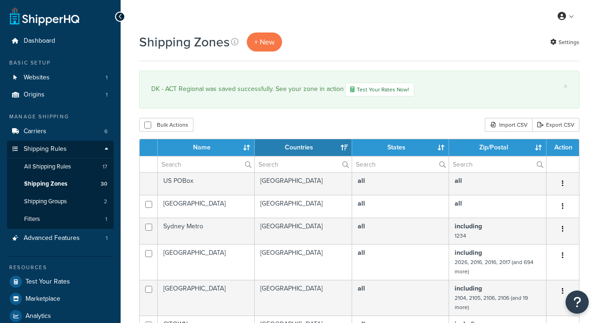
select select "15"
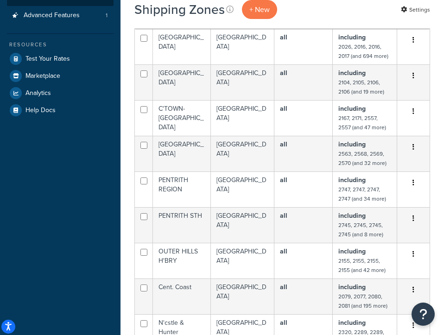
scroll to position [387, 0]
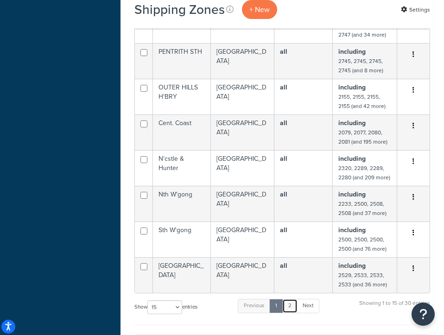
click at [296, 303] on link "2" at bounding box center [289, 306] width 15 height 14
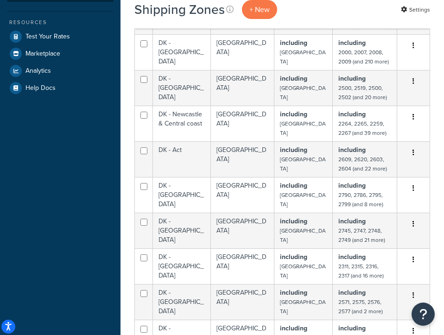
scroll to position [0, 0]
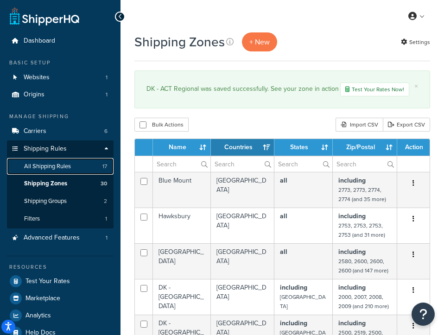
click at [64, 167] on span "All Shipping Rules" at bounding box center [47, 167] width 47 height 8
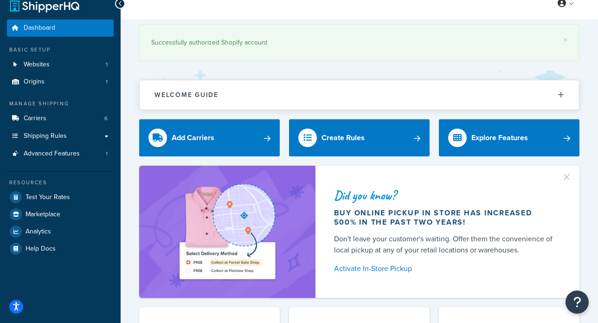
scroll to position [13, 0]
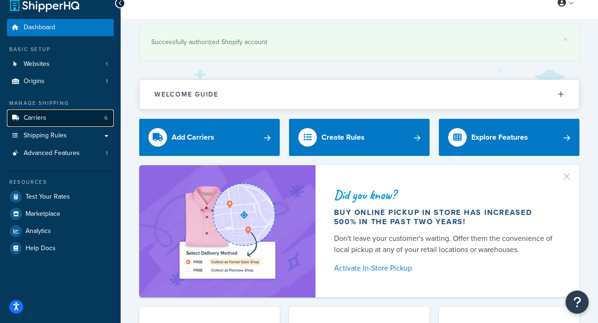
click at [60, 120] on link "Carriers 6" at bounding box center [60, 117] width 107 height 17
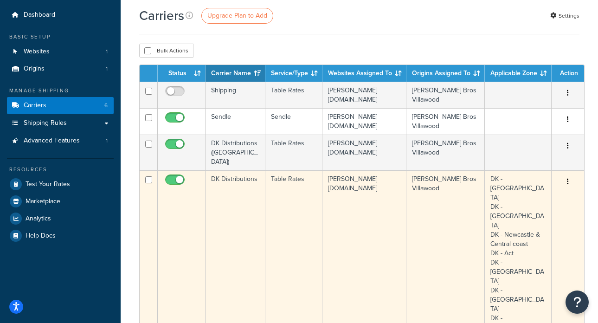
scroll to position [27, 0]
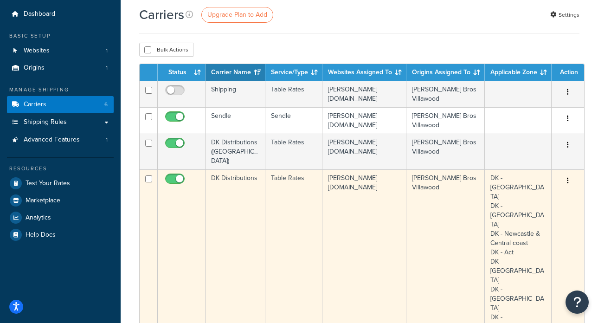
click at [235, 170] on td "DK Distributions" at bounding box center [235, 312] width 60 height 286
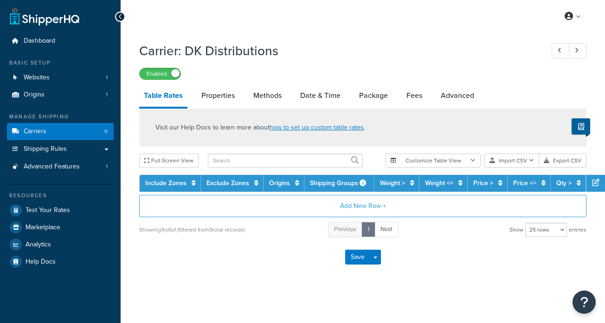
select select "25"
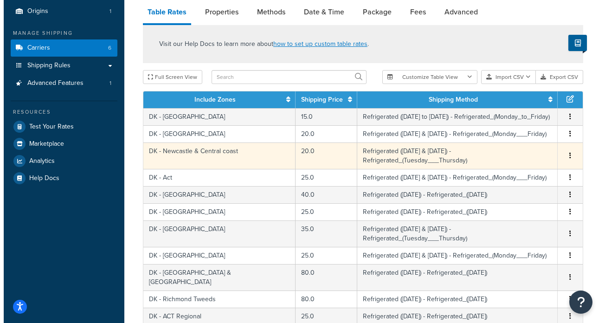
scroll to position [113, 0]
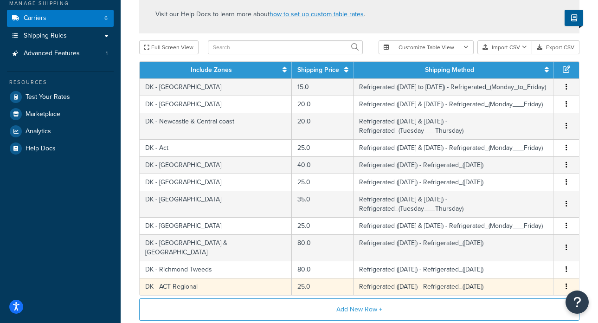
click at [391, 278] on td "Refrigerated (Friday) - Refrigerated_(Friday)" at bounding box center [453, 286] width 200 height 17
select select "184083"
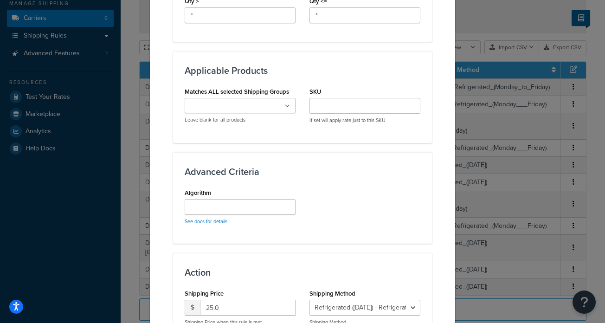
scroll to position [549, 0]
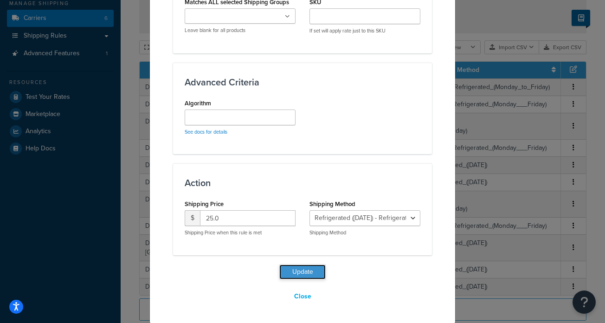
click at [302, 273] on button "Update" at bounding box center [302, 271] width 46 height 15
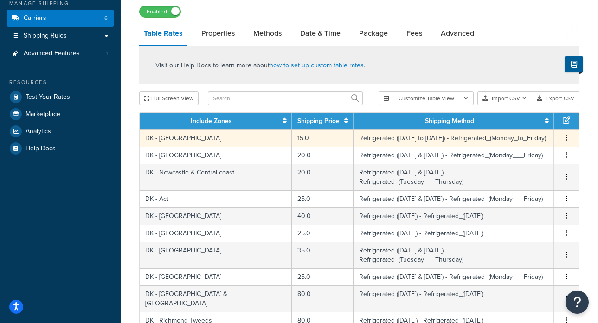
click at [165, 138] on td "DK - [GEOGRAPHIC_DATA]" at bounding box center [216, 137] width 152 height 17
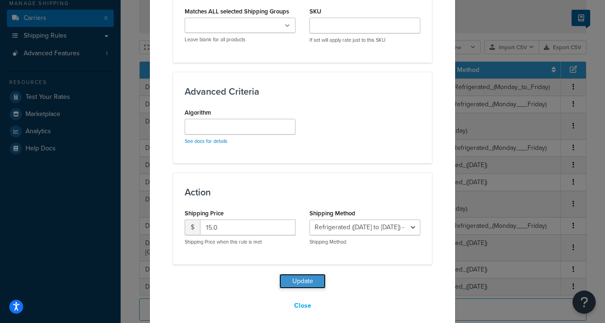
click at [310, 275] on button "Update" at bounding box center [302, 281] width 46 height 15
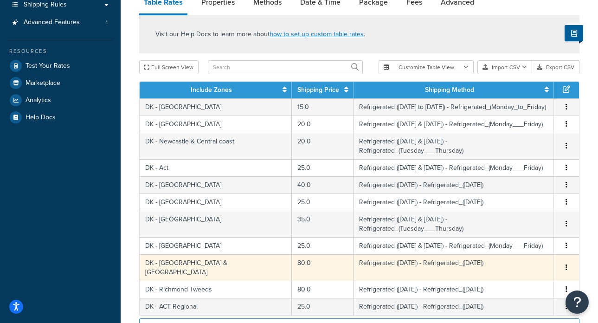
scroll to position [147, 0]
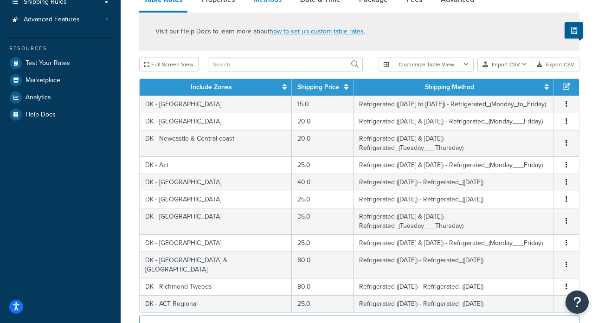
click at [278, 1] on link "Methods" at bounding box center [268, -1] width 38 height 22
select select "25"
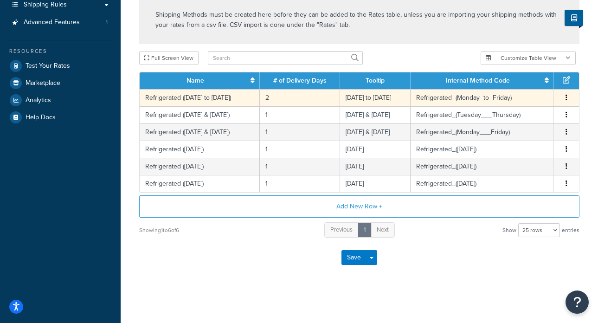
scroll to position [145, 0]
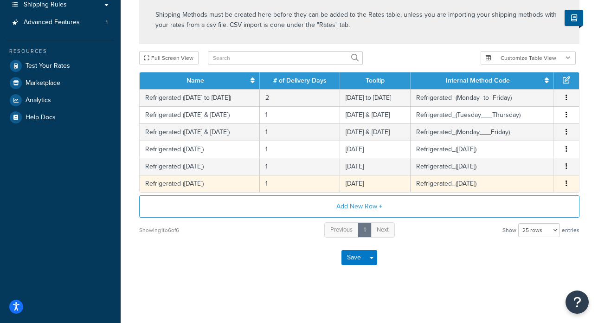
click at [195, 186] on td "Refrigerated (Friday)" at bounding box center [200, 183] width 120 height 17
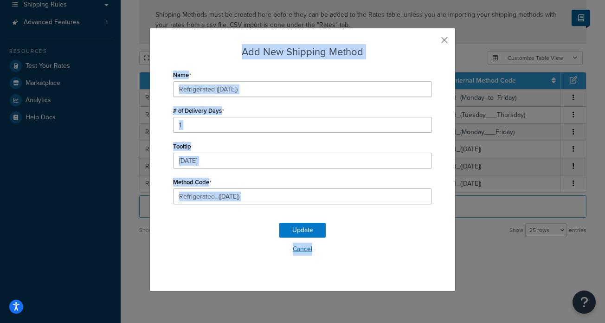
drag, startPoint x: 239, startPoint y: 50, endPoint x: 386, endPoint y: 250, distance: 248.7
click at [386, 250] on div "Add New Shipping Method Name Refrigerated (Friday) # of Delivery Days 1 Tooltip…" at bounding box center [302, 159] width 306 height 263
copy div "Add New Shipping Method Name # of Delivery Days Tooltip Method Code Update Canc…"
click at [247, 127] on input "1" at bounding box center [302, 125] width 259 height 16
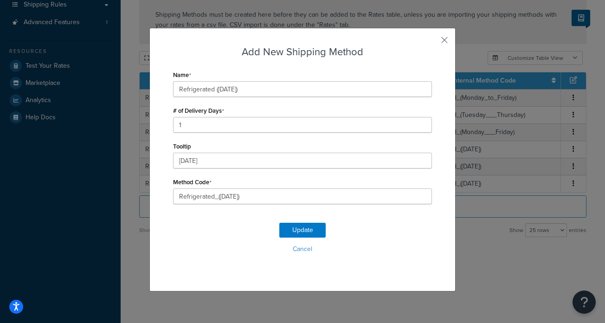
click at [474, 51] on div "Add New Shipping Method Name Refrigerated (Friday) # of Delivery Days 1 Tooltip…" at bounding box center [302, 161] width 605 height 323
click at [432, 42] on button "button" at bounding box center [430, 43] width 2 height 2
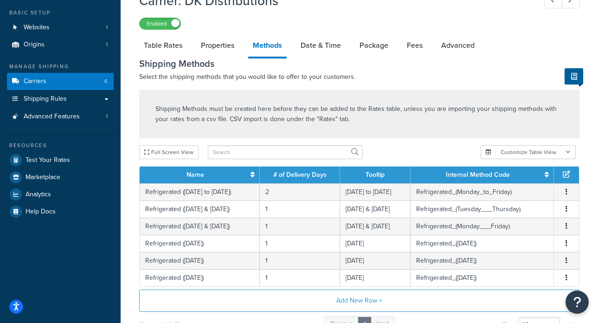
scroll to position [66, 0]
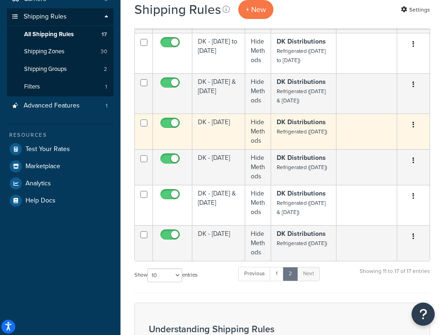
scroll to position [138, 0]
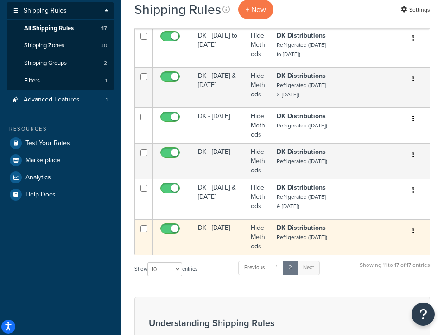
click at [207, 250] on td "DK - Friday" at bounding box center [218, 237] width 53 height 36
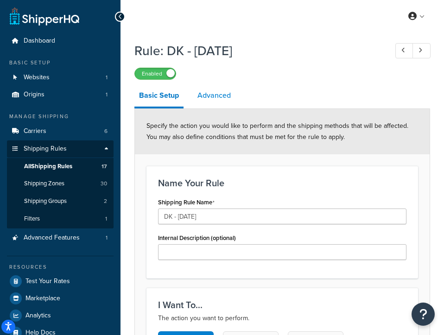
click at [219, 100] on link "Advanced" at bounding box center [214, 95] width 43 height 22
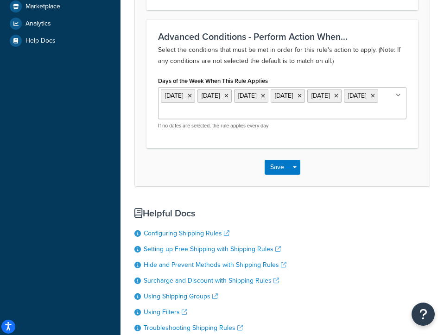
scroll to position [329, 0]
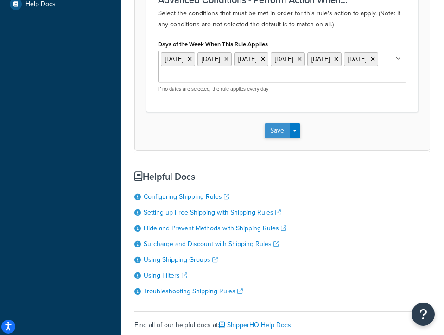
click at [269, 134] on button "Save" at bounding box center [277, 130] width 25 height 15
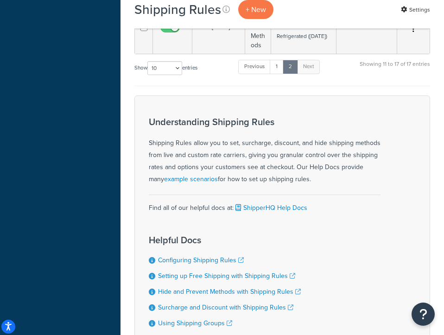
scroll to position [235, 0]
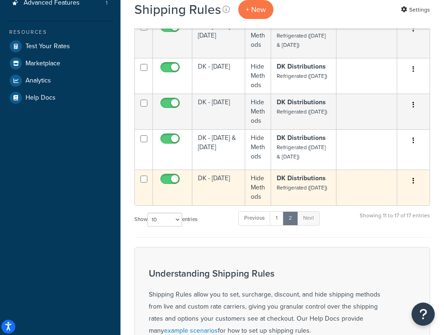
click at [219, 187] on td "DK - [DATE]" at bounding box center [218, 188] width 53 height 36
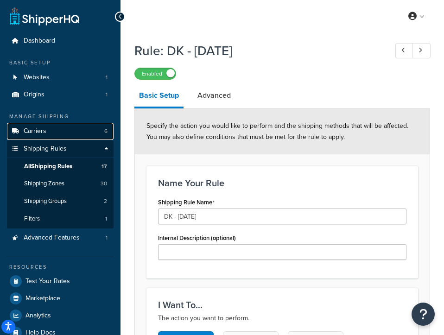
click at [48, 126] on link "Carriers 6" at bounding box center [60, 131] width 107 height 17
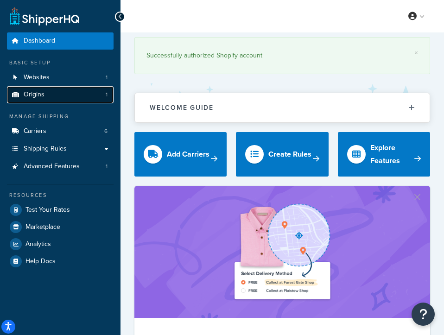
click at [52, 92] on link "Origins 1" at bounding box center [60, 94] width 107 height 17
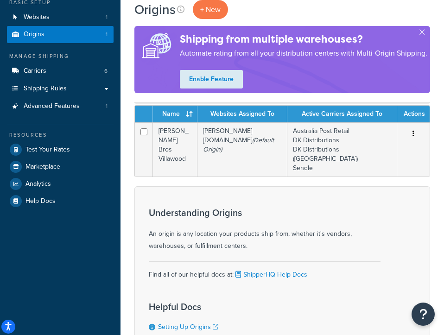
scroll to position [47, 0]
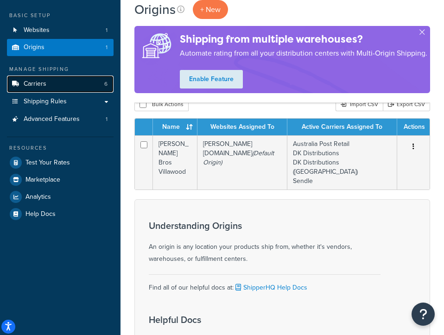
click at [59, 86] on link "Carriers 6" at bounding box center [60, 84] width 107 height 17
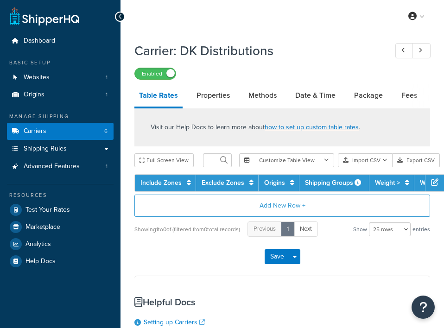
select select "25"
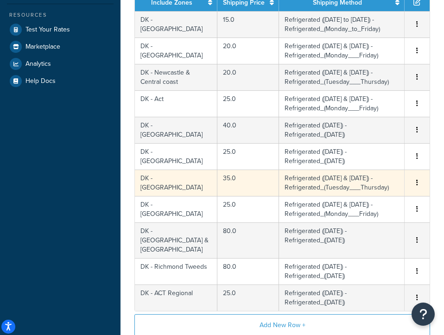
scroll to position [201, 0]
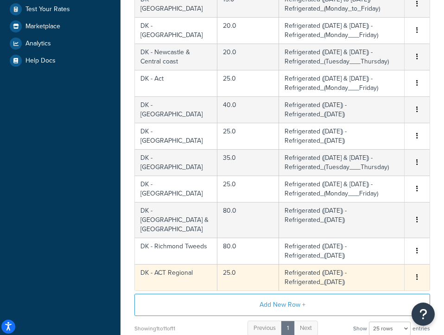
click at [417, 274] on icon "button" at bounding box center [417, 277] width 2 height 6
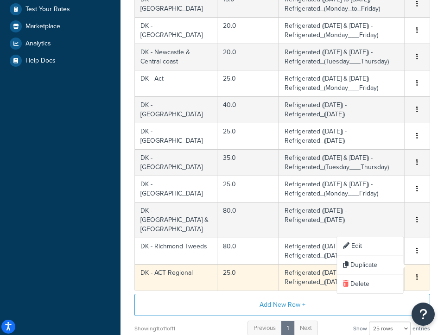
click at [417, 274] on icon "button" at bounding box center [417, 277] width 2 height 6
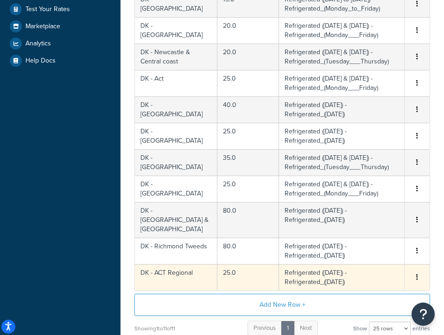
scroll to position [338, 0]
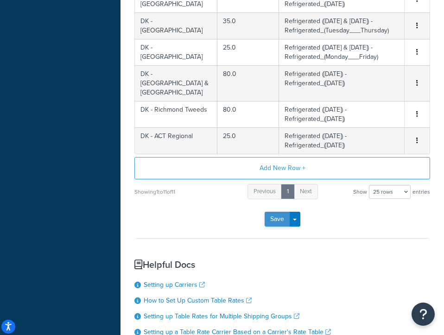
click at [276, 212] on button "Save" at bounding box center [277, 219] width 25 height 15
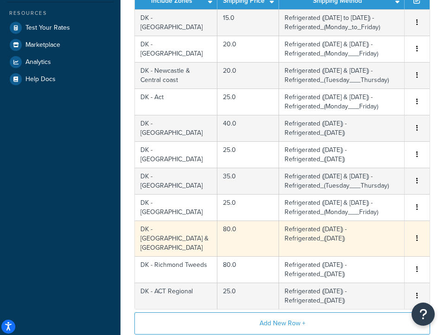
scroll to position [0, 0]
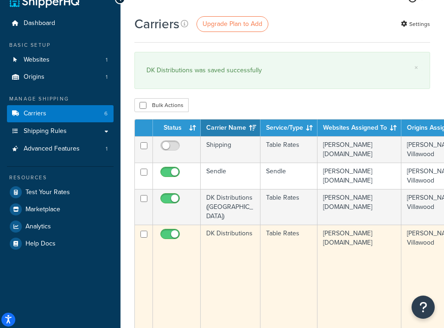
scroll to position [81, 0]
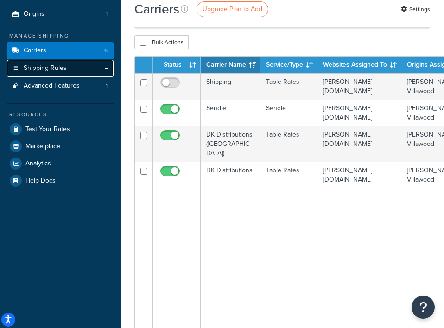
click at [65, 72] on span "Shipping Rules" at bounding box center [45, 68] width 43 height 8
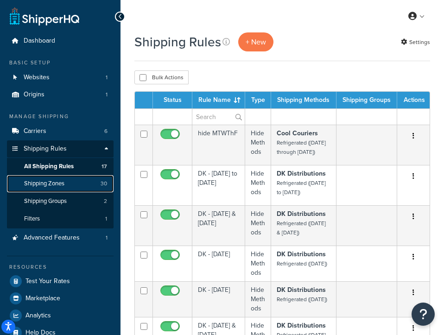
click at [70, 183] on link "Shipping Zones 30" at bounding box center [60, 183] width 107 height 17
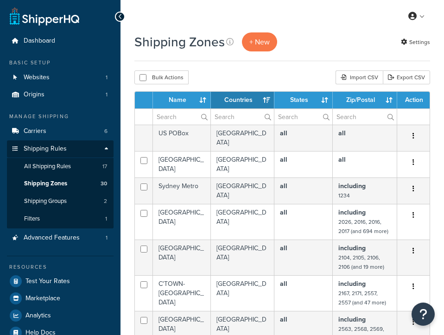
select select "15"
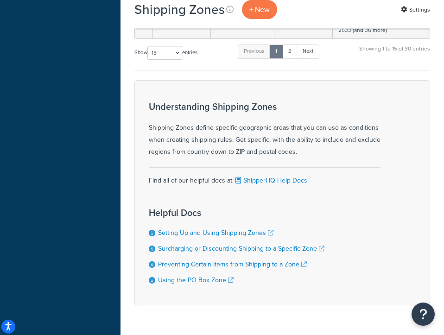
scroll to position [593, 0]
click at [290, 45] on link "2" at bounding box center [289, 52] width 15 height 14
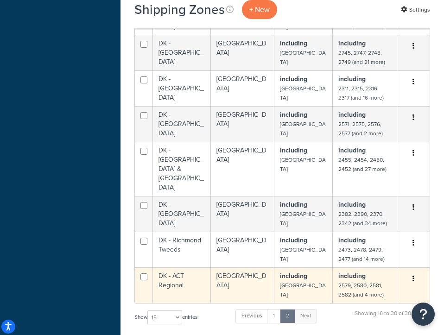
scroll to position [385, 0]
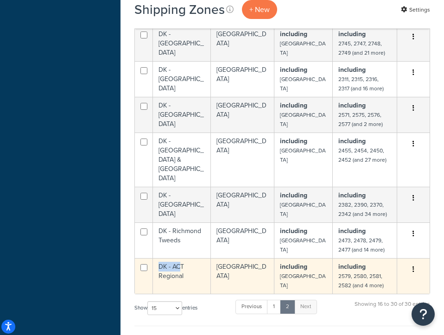
click at [181, 258] on td "DK - ACT Regional" at bounding box center [182, 276] width 58 height 36
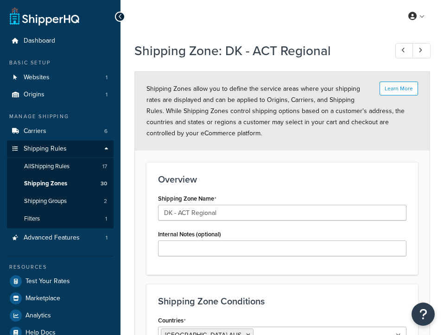
select select "including"
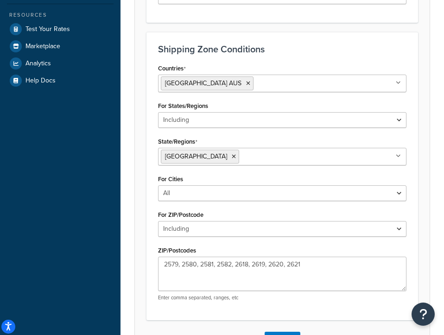
scroll to position [255, 0]
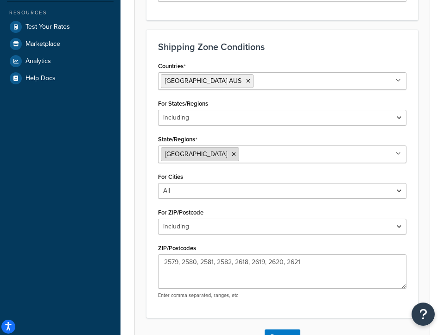
click at [236, 156] on icon at bounding box center [234, 155] width 4 height 6
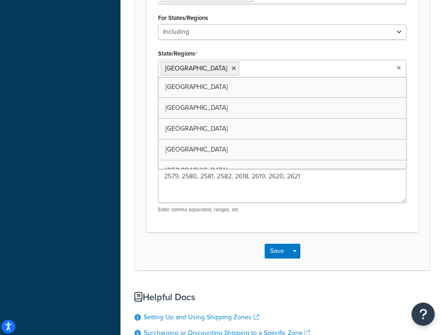
scroll to position [379, 0]
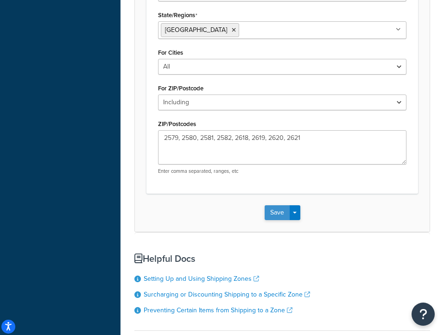
click at [276, 215] on button "Save" at bounding box center [277, 212] width 25 height 15
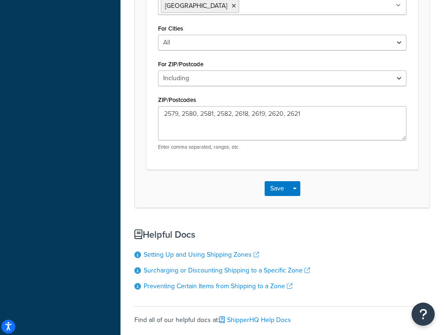
scroll to position [469, 0]
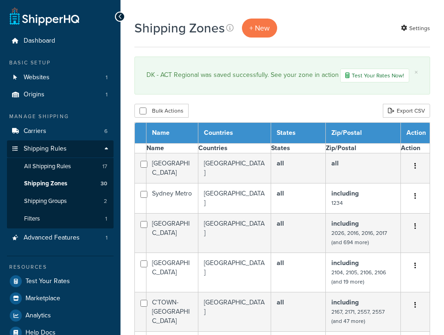
select select "15"
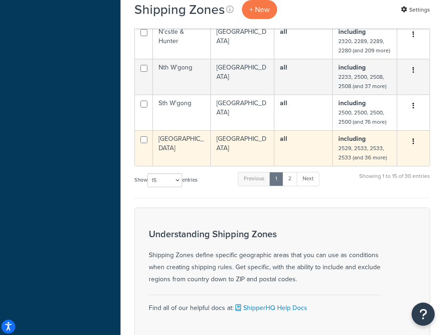
scroll to position [573, 0]
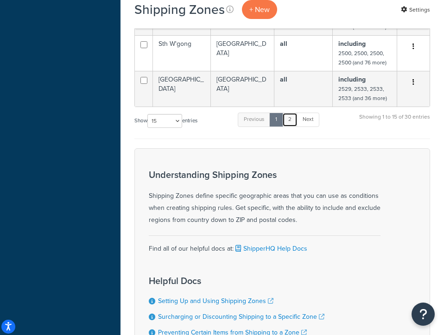
click at [289, 113] on link "2" at bounding box center [289, 120] width 15 height 14
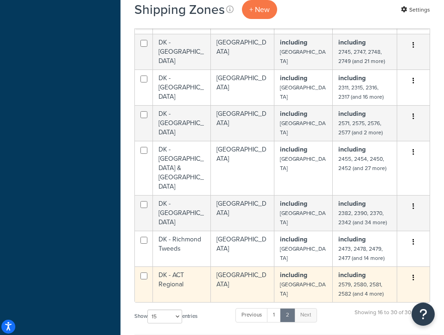
scroll to position [416, 0]
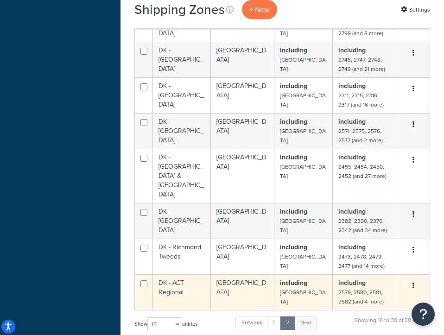
click at [167, 274] on td "DK - ACT Regional" at bounding box center [182, 292] width 58 height 36
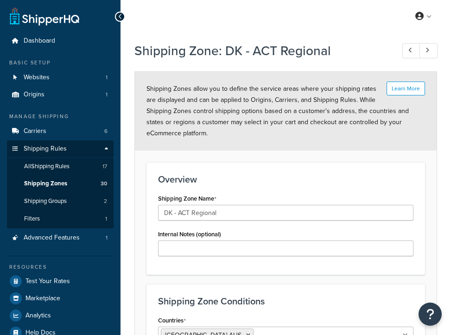
select select "including"
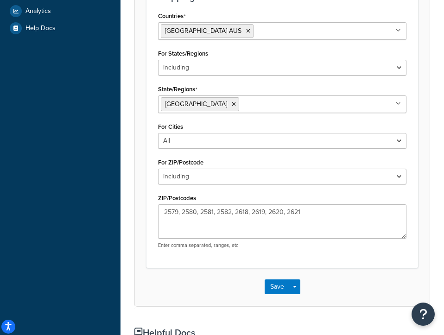
scroll to position [307, 0]
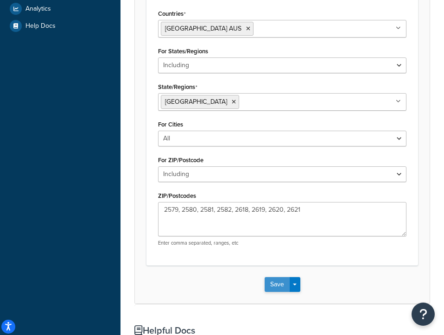
click at [281, 284] on button "Save" at bounding box center [277, 284] width 25 height 15
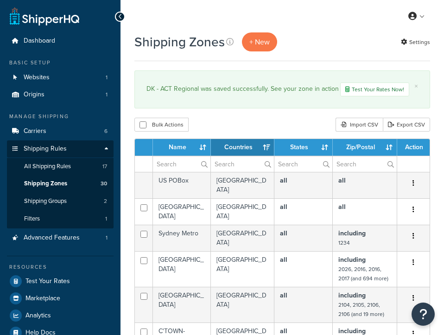
select select "15"
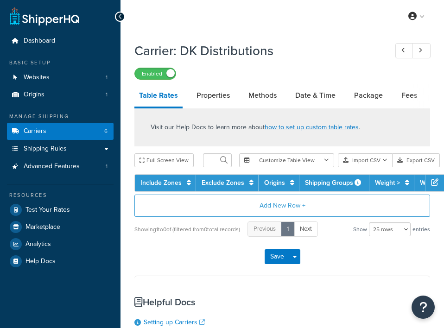
select select "25"
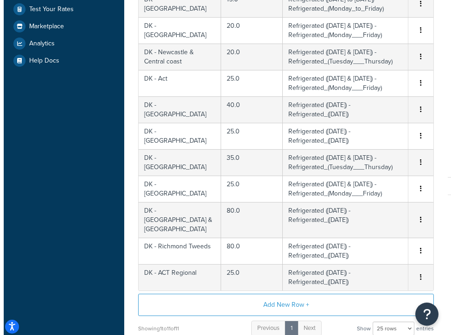
scroll to position [226, 0]
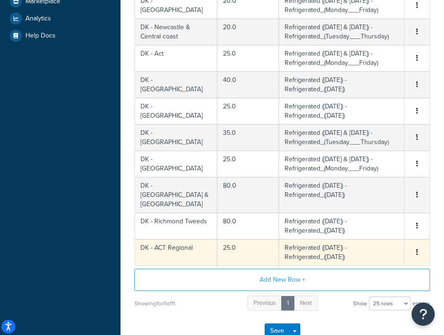
click at [178, 240] on td "DK - ACT Regional" at bounding box center [176, 252] width 83 height 26
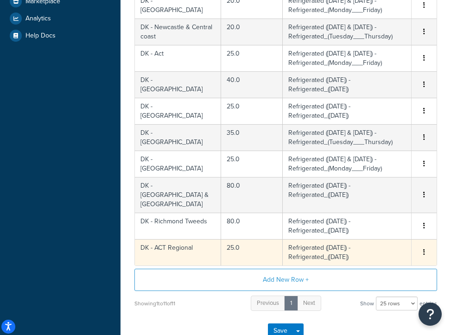
select select "184083"
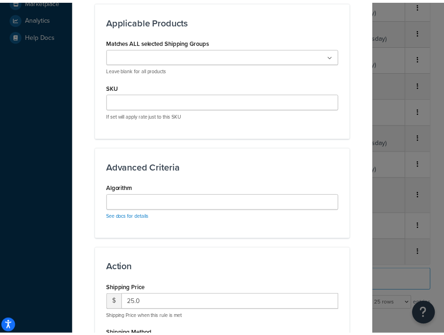
scroll to position [766, 0]
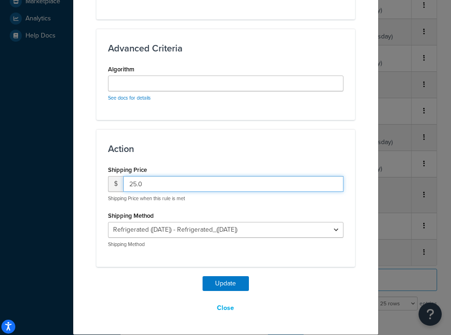
click at [133, 180] on input "25.0" at bounding box center [233, 184] width 220 height 16
type input "40.0"
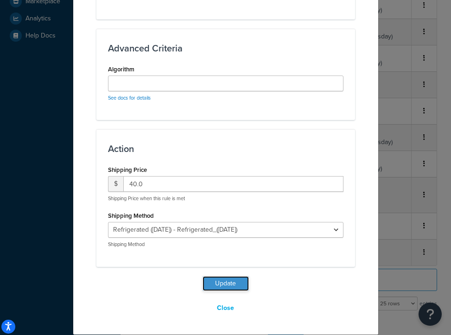
click at [236, 286] on button "Update" at bounding box center [226, 283] width 46 height 15
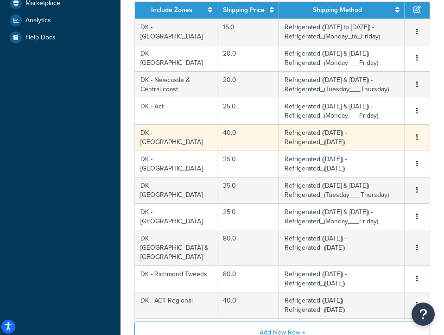
scroll to position [106, 0]
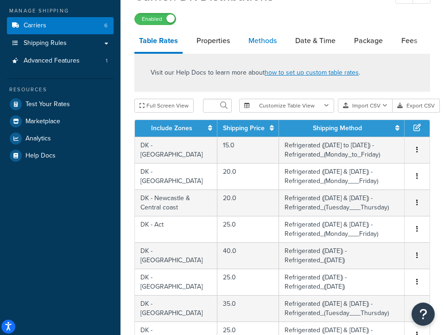
click at [266, 43] on link "Methods" at bounding box center [263, 41] width 38 height 22
select select "25"
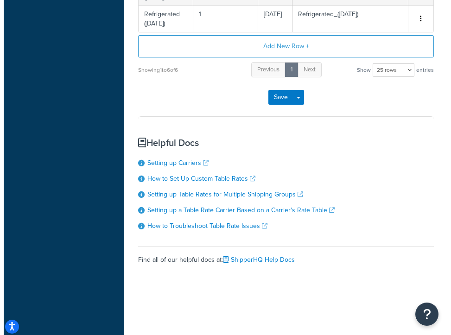
scroll to position [437, 0]
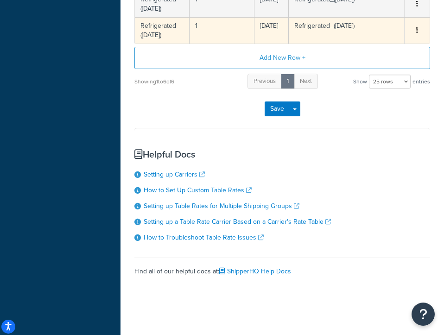
click at [172, 32] on td "Refrigerated ([DATE])" at bounding box center [162, 30] width 55 height 26
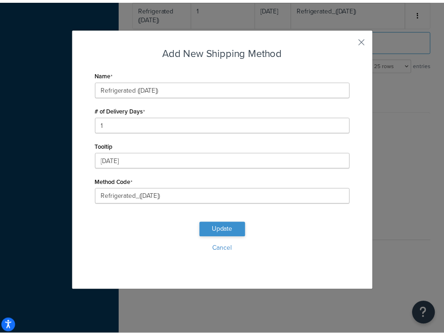
scroll to position [406, 0]
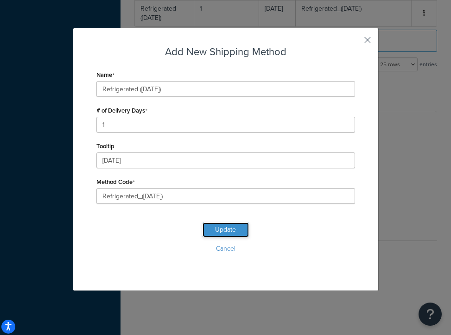
click at [234, 229] on button "Update" at bounding box center [226, 230] width 46 height 15
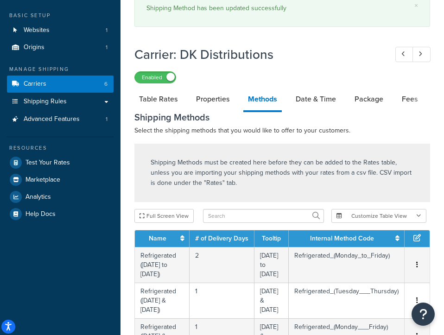
scroll to position [33, 0]
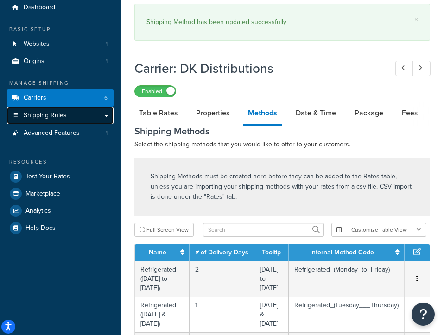
click at [58, 112] on span "Shipping Rules" at bounding box center [45, 116] width 43 height 8
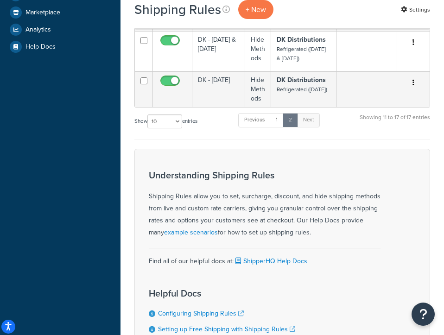
scroll to position [219, 0]
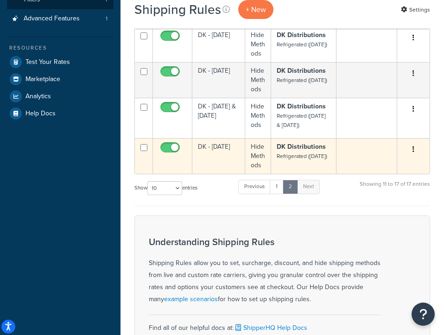
click at [213, 160] on td "DK - [DATE]" at bounding box center [218, 156] width 53 height 36
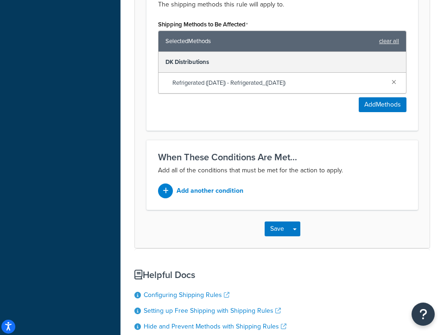
scroll to position [647, 0]
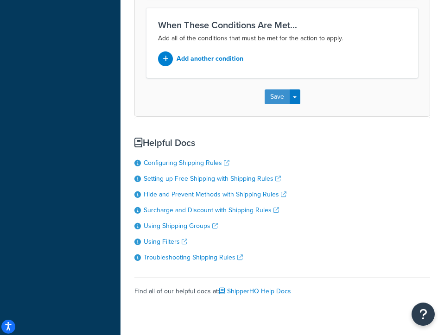
click at [278, 96] on button "Save" at bounding box center [277, 96] width 25 height 15
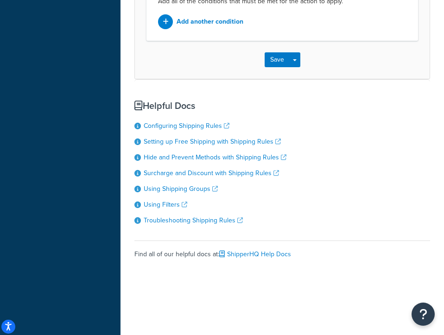
scroll to position [0, 0]
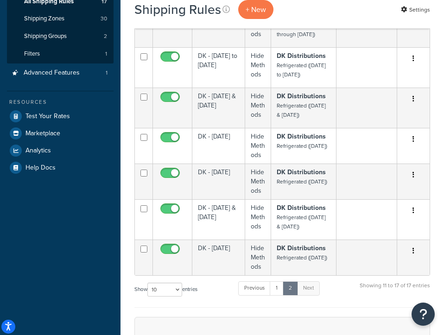
scroll to position [236, 0]
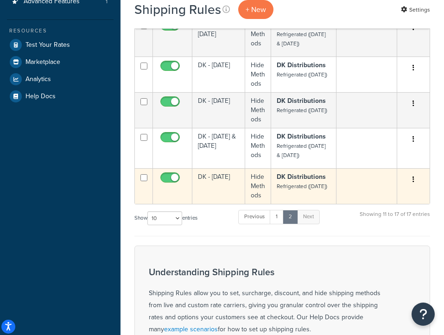
click at [219, 191] on td "DK - [DATE]" at bounding box center [218, 186] width 53 height 36
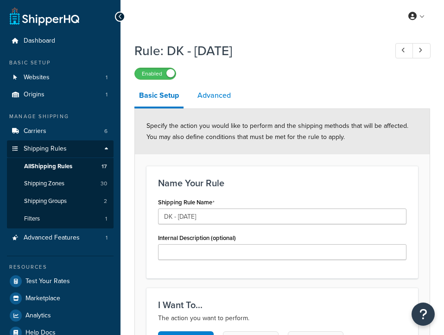
click at [220, 86] on link "Advanced" at bounding box center [214, 95] width 43 height 22
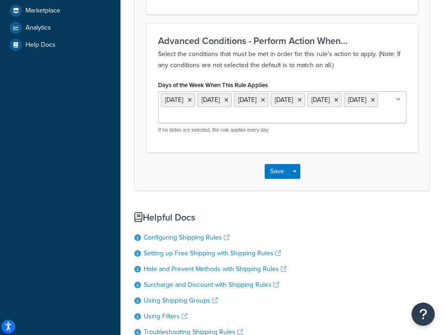
scroll to position [235, 0]
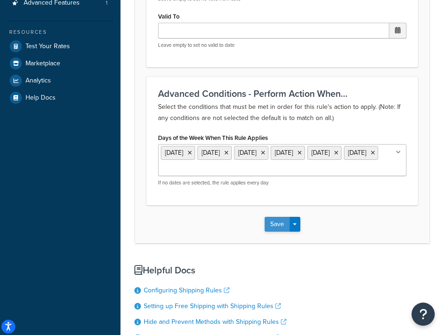
click at [277, 232] on button "Save" at bounding box center [277, 224] width 25 height 15
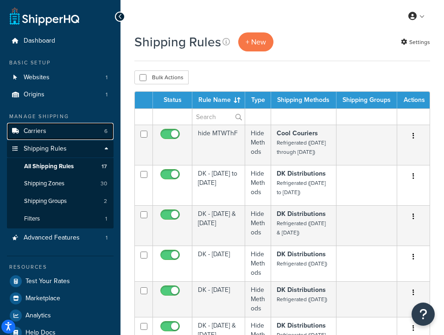
click at [47, 134] on link "Carriers 6" at bounding box center [60, 131] width 107 height 17
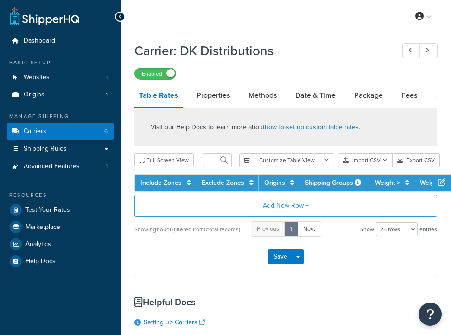
select select "25"
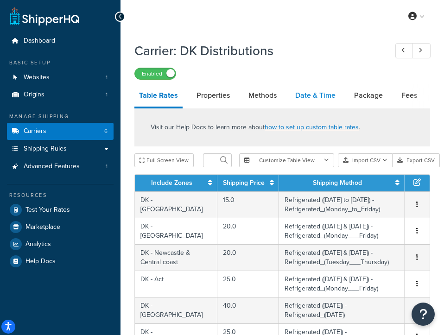
click at [326, 97] on link "Date & Time" at bounding box center [316, 95] width 50 height 22
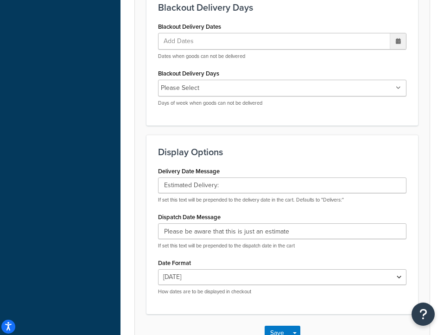
scroll to position [631, 0]
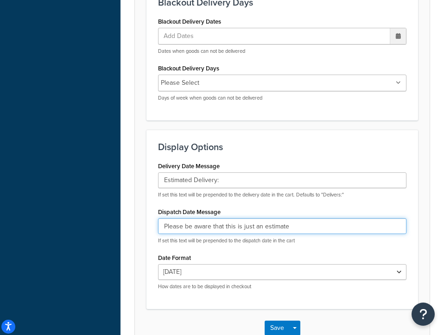
drag, startPoint x: 309, startPoint y: 243, endPoint x: 148, endPoint y: 241, distance: 160.4
click at [148, 241] on div "Display Options Delivery Date Message Estimated Delivery: If set this text will…" at bounding box center [283, 219] width 272 height 179
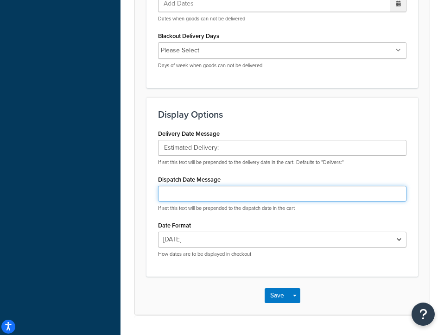
scroll to position [743, 0]
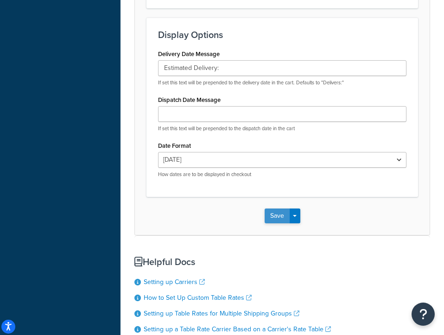
click at [280, 223] on button "Save" at bounding box center [277, 216] width 25 height 15
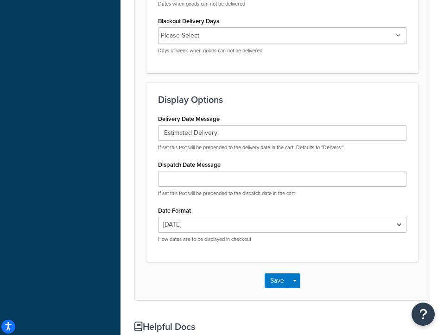
scroll to position [709, 0]
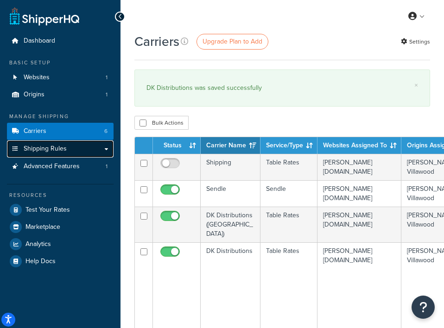
click at [64, 149] on span "Shipping Rules" at bounding box center [45, 149] width 43 height 8
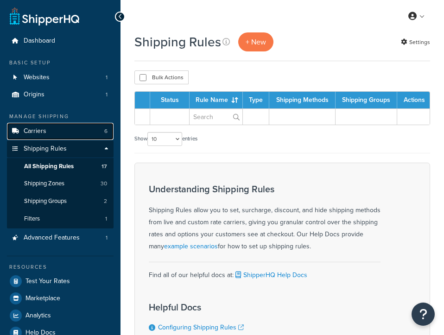
click at [49, 139] on link "Carriers 6" at bounding box center [60, 131] width 107 height 17
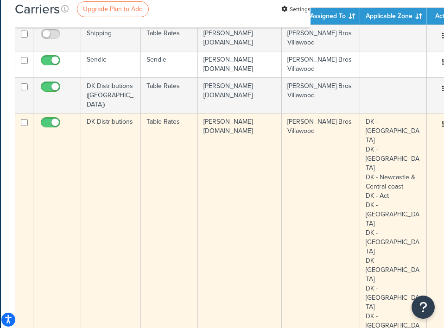
scroll to position [83, 134]
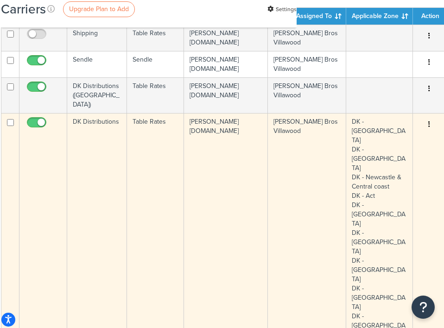
click at [389, 227] on td "DK - [GEOGRAPHIC_DATA] DK - [GEOGRAPHIC_DATA] DK - Newcastle & Central coast DK…" at bounding box center [379, 256] width 67 height 286
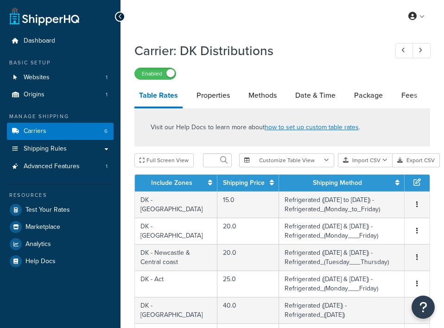
select select "25"
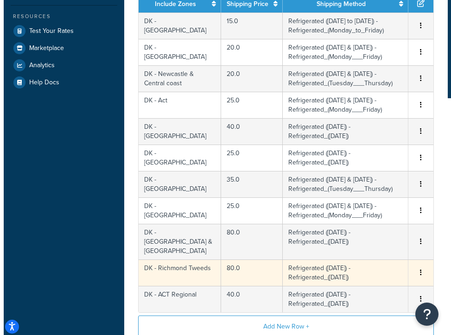
scroll to position [180, 0]
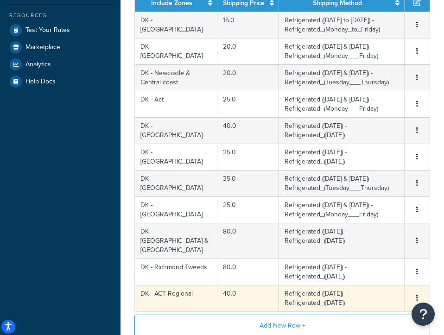
click at [418, 294] on button "button" at bounding box center [417, 299] width 7 height 10
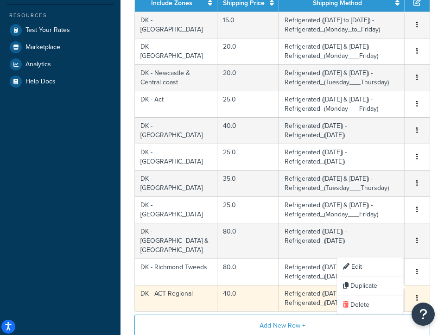
click at [418, 294] on button "button" at bounding box center [417, 299] width 7 height 10
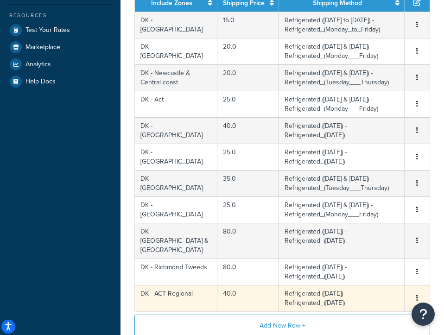
click at [176, 286] on td "DK - ACT Regional" at bounding box center [176, 298] width 83 height 26
select select "184083"
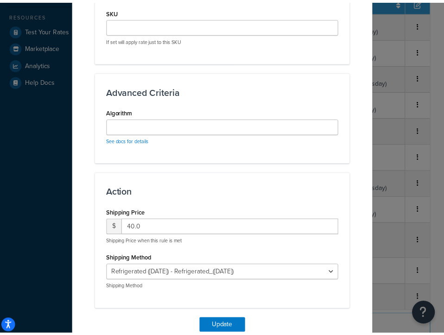
scroll to position [766, 0]
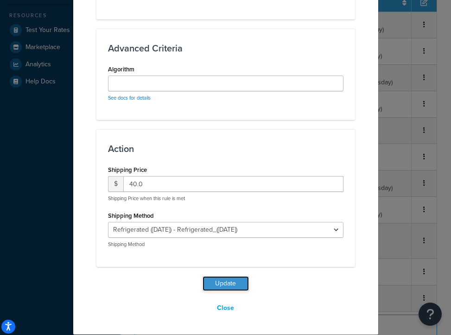
click at [229, 285] on button "Update" at bounding box center [226, 283] width 46 height 15
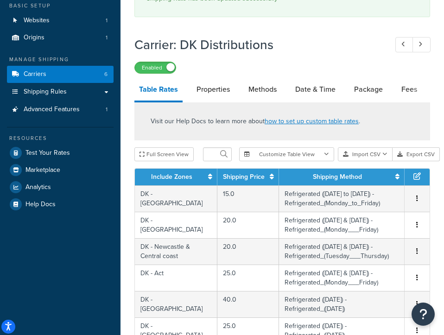
scroll to position [0, 0]
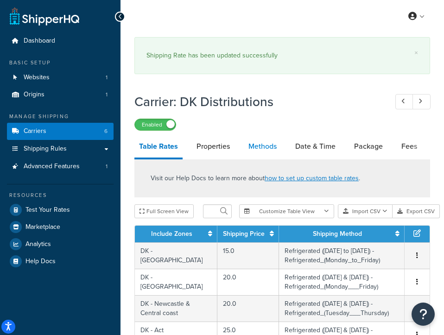
click at [267, 149] on link "Methods" at bounding box center [263, 146] width 38 height 22
select select "25"
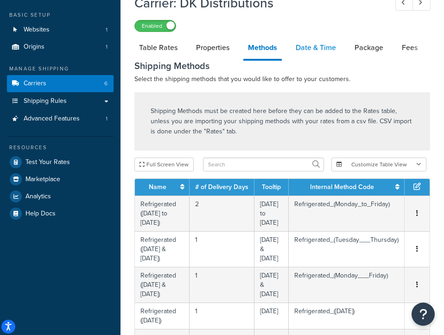
scroll to position [28, 0]
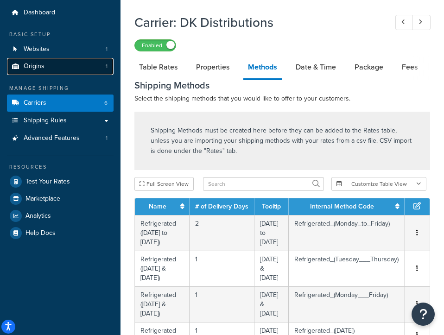
click at [59, 70] on link "Origins 1" at bounding box center [60, 66] width 107 height 17
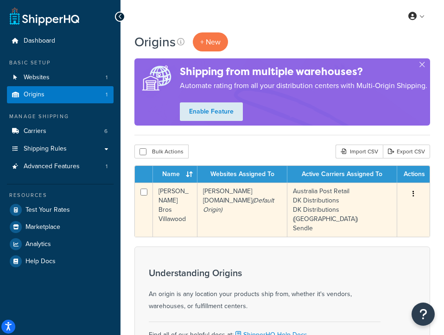
click at [172, 213] on td "[PERSON_NAME] Bros Villawood" at bounding box center [175, 210] width 45 height 54
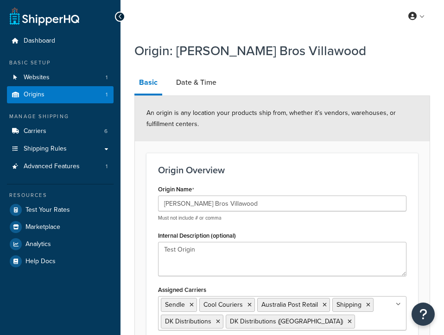
select select "1013"
select select "175"
click at [206, 82] on link "Date & Time" at bounding box center [197, 82] width 50 height 22
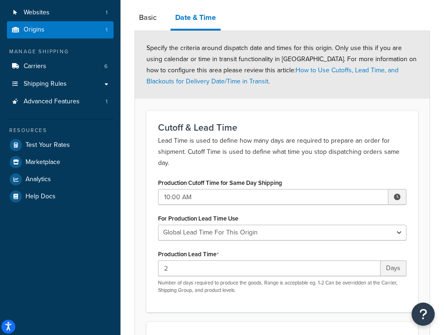
scroll to position [79, 0]
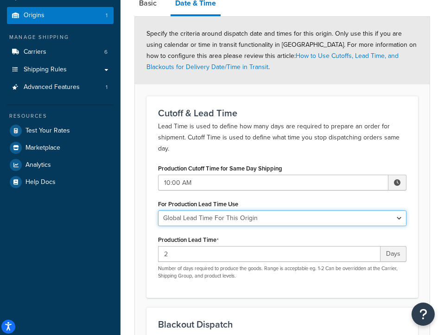
click at [274, 221] on select "Global Lead Time For This Origin Lead Time For Per Shipping Method Type" at bounding box center [282, 219] width 249 height 16
click at [158, 211] on select "Global Lead Time For This Origin Lead Time For Per Shipping Method Type" at bounding box center [282, 219] width 249 height 16
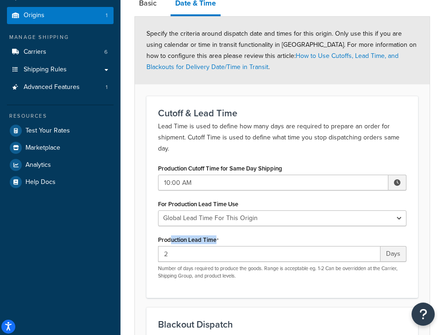
drag, startPoint x: 170, startPoint y: 240, endPoint x: 240, endPoint y: 238, distance: 70.1
click at [240, 238] on div "Production Lead Time 2 Days Number of days required to produce the goods. Range…" at bounding box center [282, 256] width 249 height 46
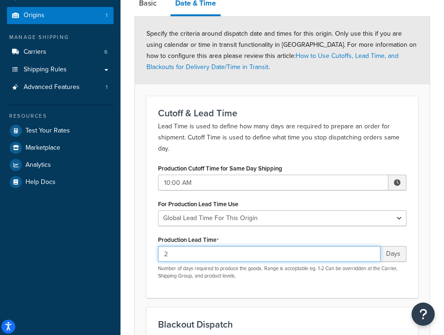
click at [230, 256] on input "2" at bounding box center [269, 254] width 223 height 16
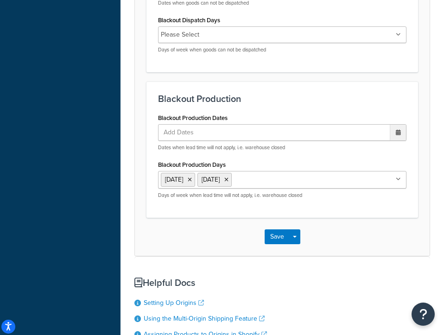
scroll to position [564, 0]
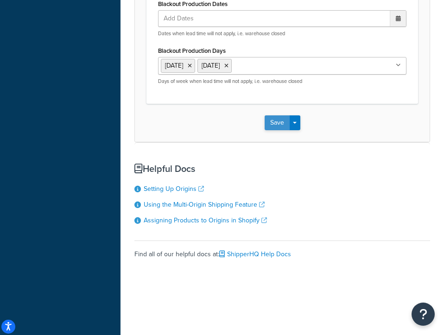
click at [286, 124] on button "Save" at bounding box center [277, 122] width 25 height 15
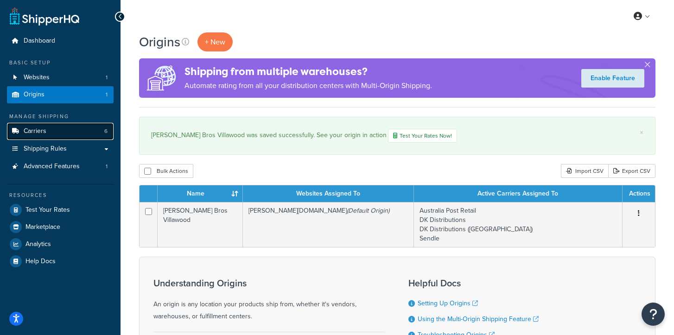
click at [30, 137] on link "Carriers 6" at bounding box center [60, 131] width 107 height 17
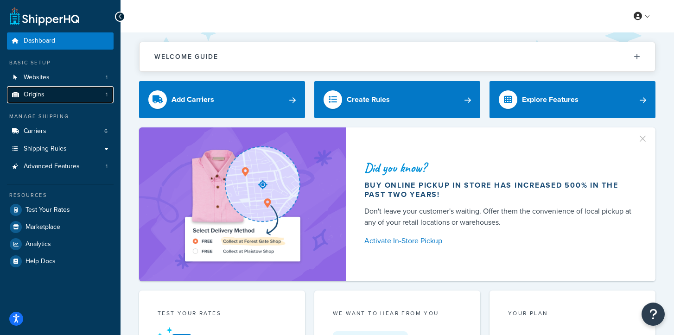
click at [44, 99] on link "Origins 1" at bounding box center [60, 94] width 107 height 17
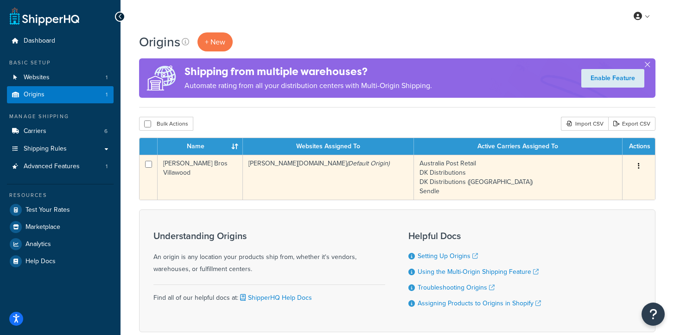
click at [206, 165] on td "[PERSON_NAME] Bros Villawood" at bounding box center [200, 177] width 85 height 45
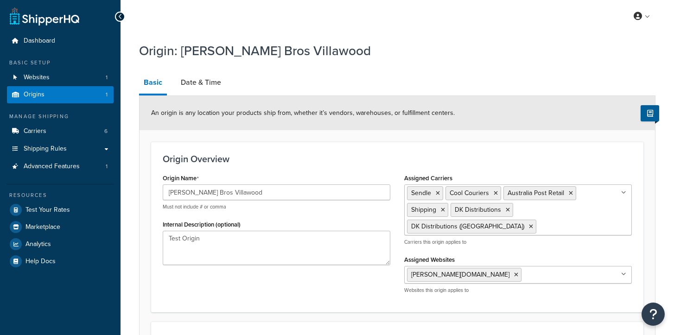
select select "1013"
select select "175"
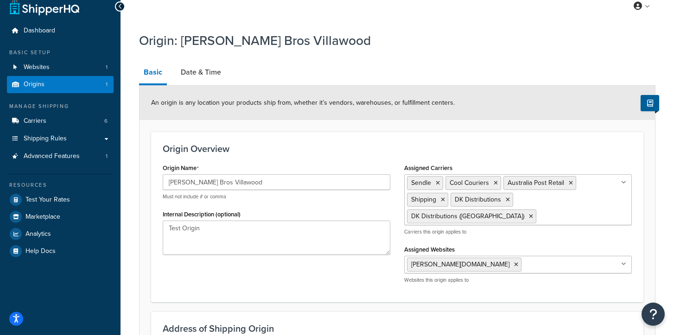
scroll to position [21, 0]
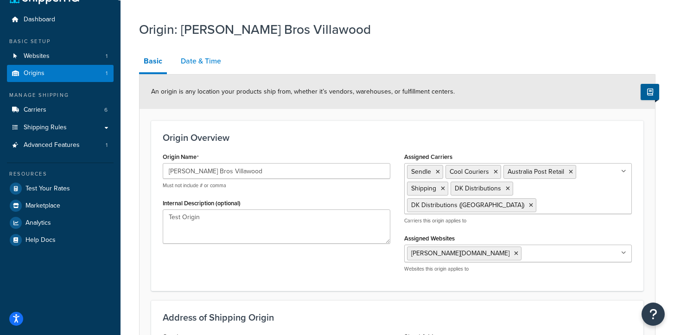
click at [190, 64] on link "Date & Time" at bounding box center [201, 61] width 50 height 22
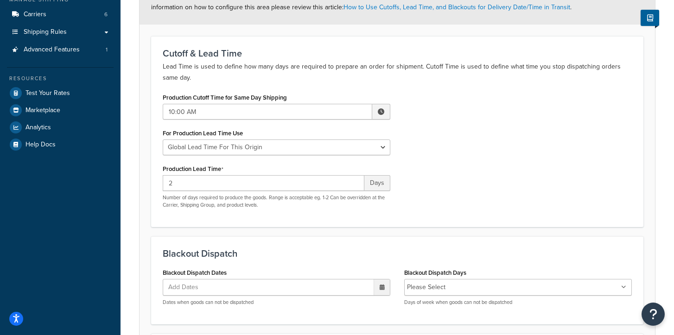
scroll to position [122, 0]
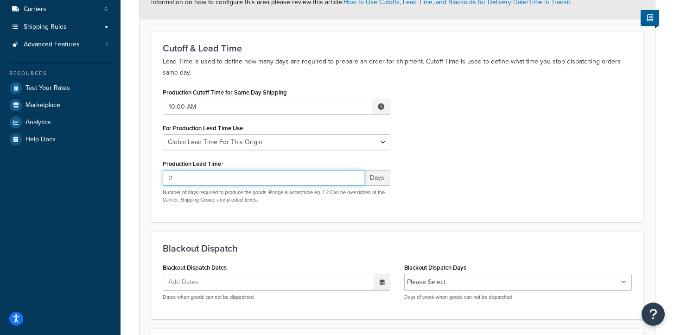
click at [208, 178] on input "2" at bounding box center [264, 178] width 202 height 16
type input "1"
type input "2"
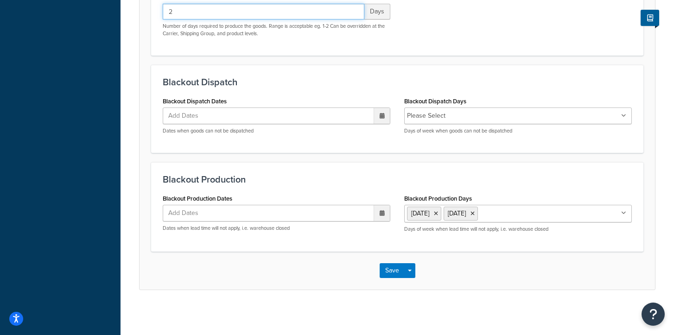
scroll to position [290, 0]
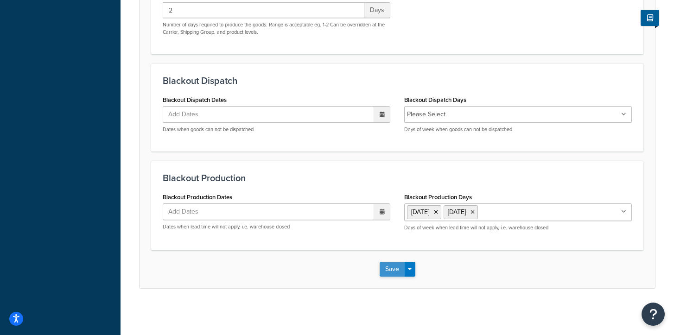
click at [394, 268] on button "Save" at bounding box center [392, 269] width 25 height 15
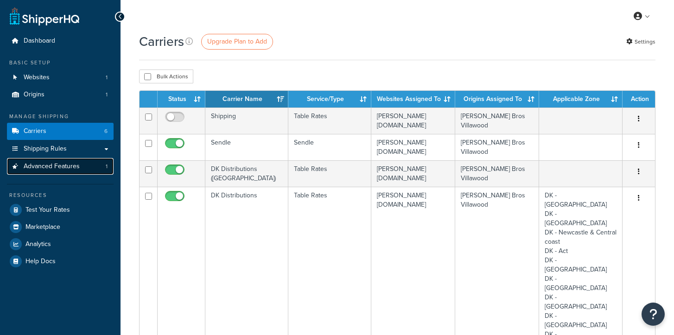
click at [42, 168] on span "Advanced Features" at bounding box center [52, 167] width 56 height 8
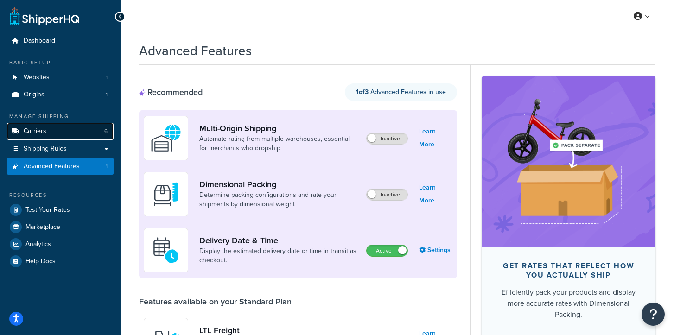
click at [69, 134] on link "Carriers 6" at bounding box center [60, 131] width 107 height 17
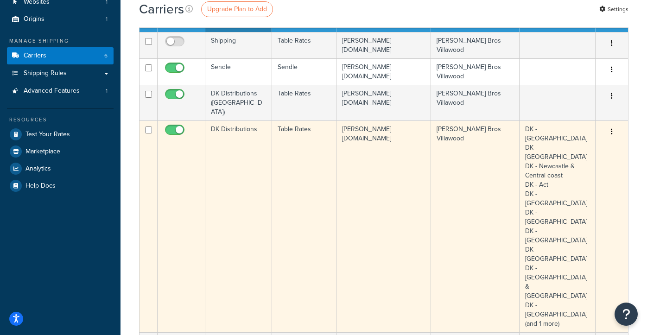
scroll to position [76, 0]
